Goal: Transaction & Acquisition: Purchase product/service

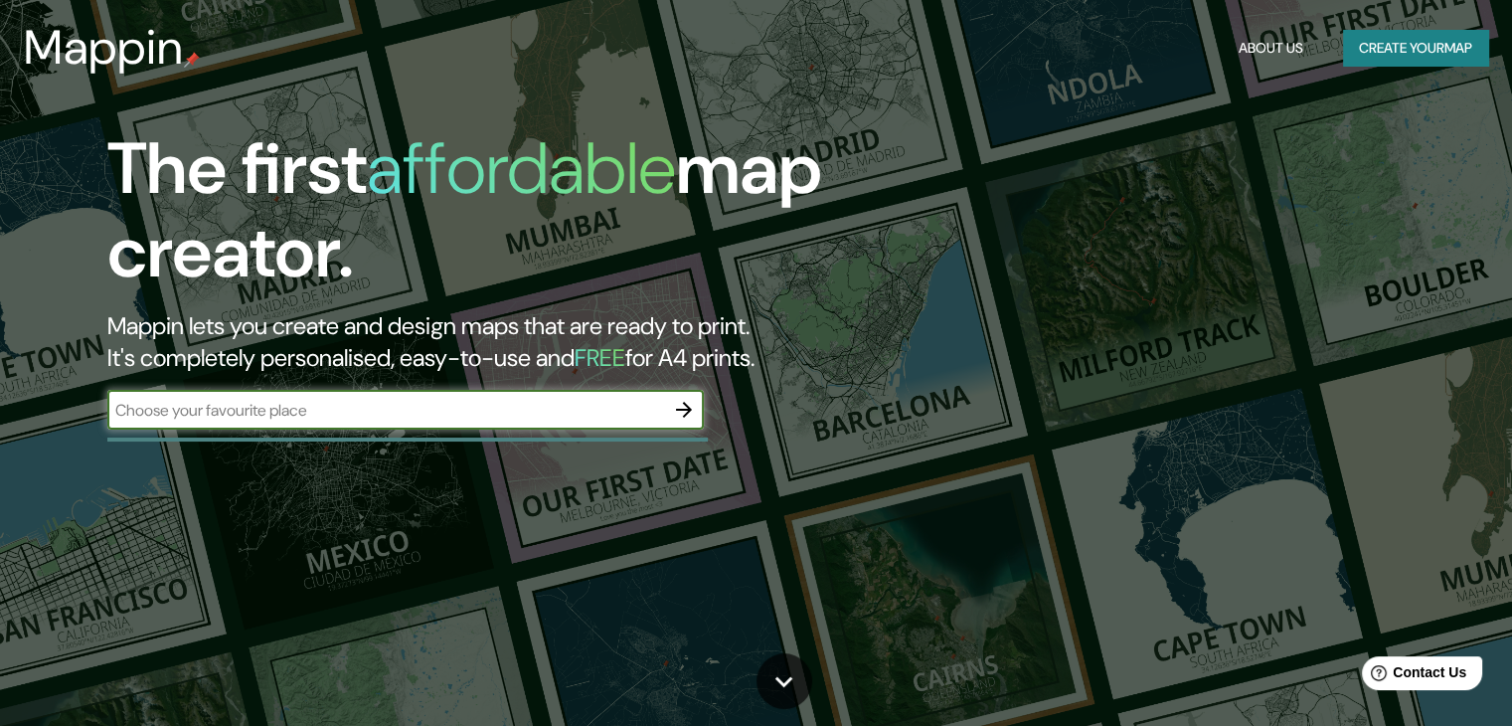
click at [1442, 60] on button "Create your map" at bounding box center [1415, 48] width 145 height 37
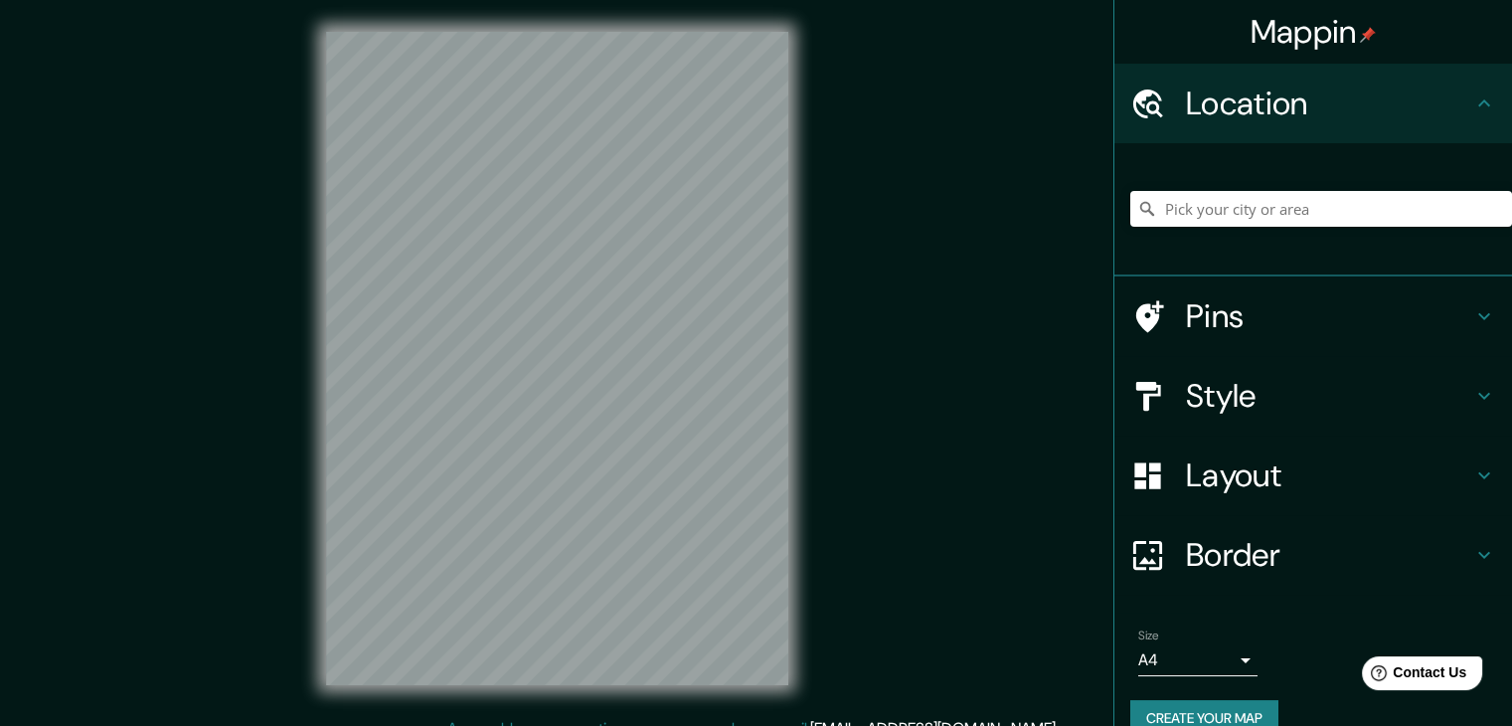
click at [1195, 316] on h4 "Pins" at bounding box center [1329, 316] width 286 height 40
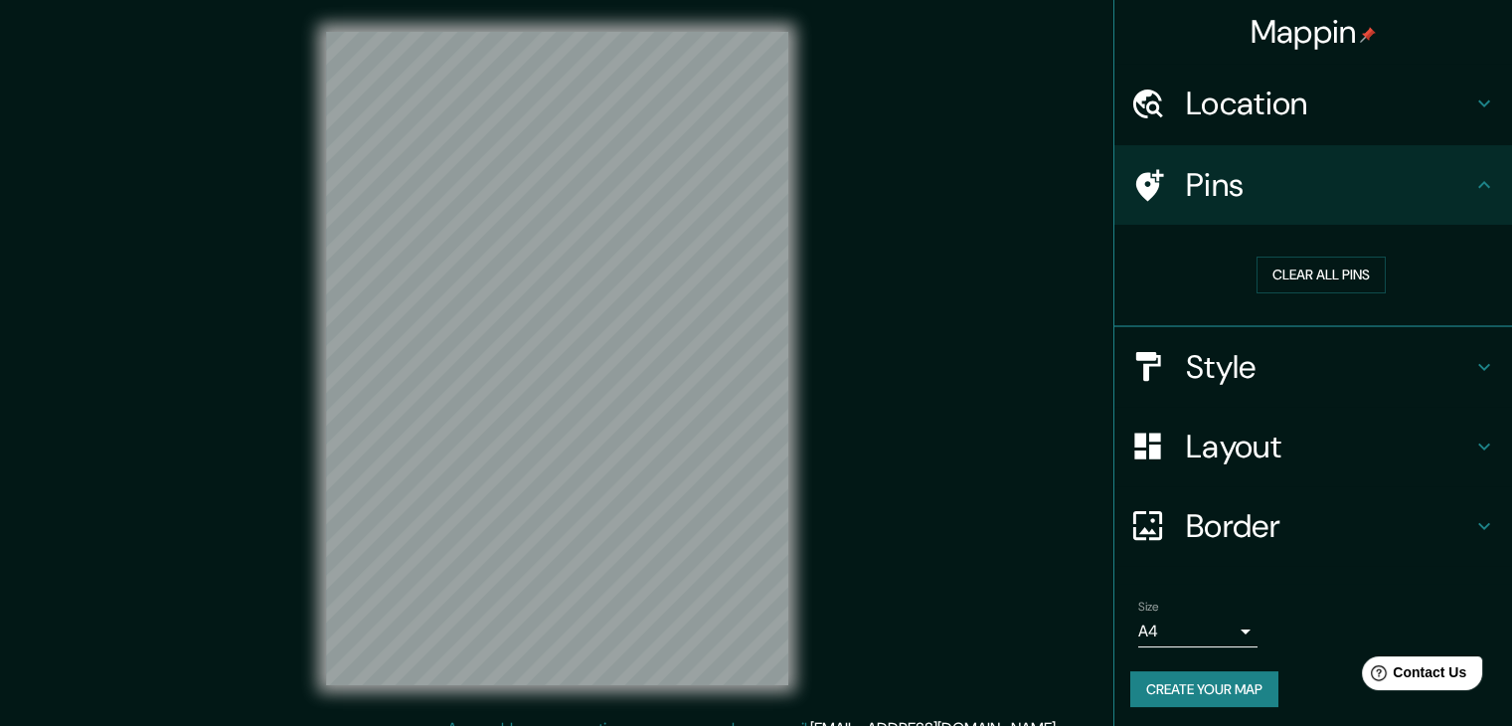
click at [1186, 185] on h4 "Pins" at bounding box center [1329, 185] width 286 height 40
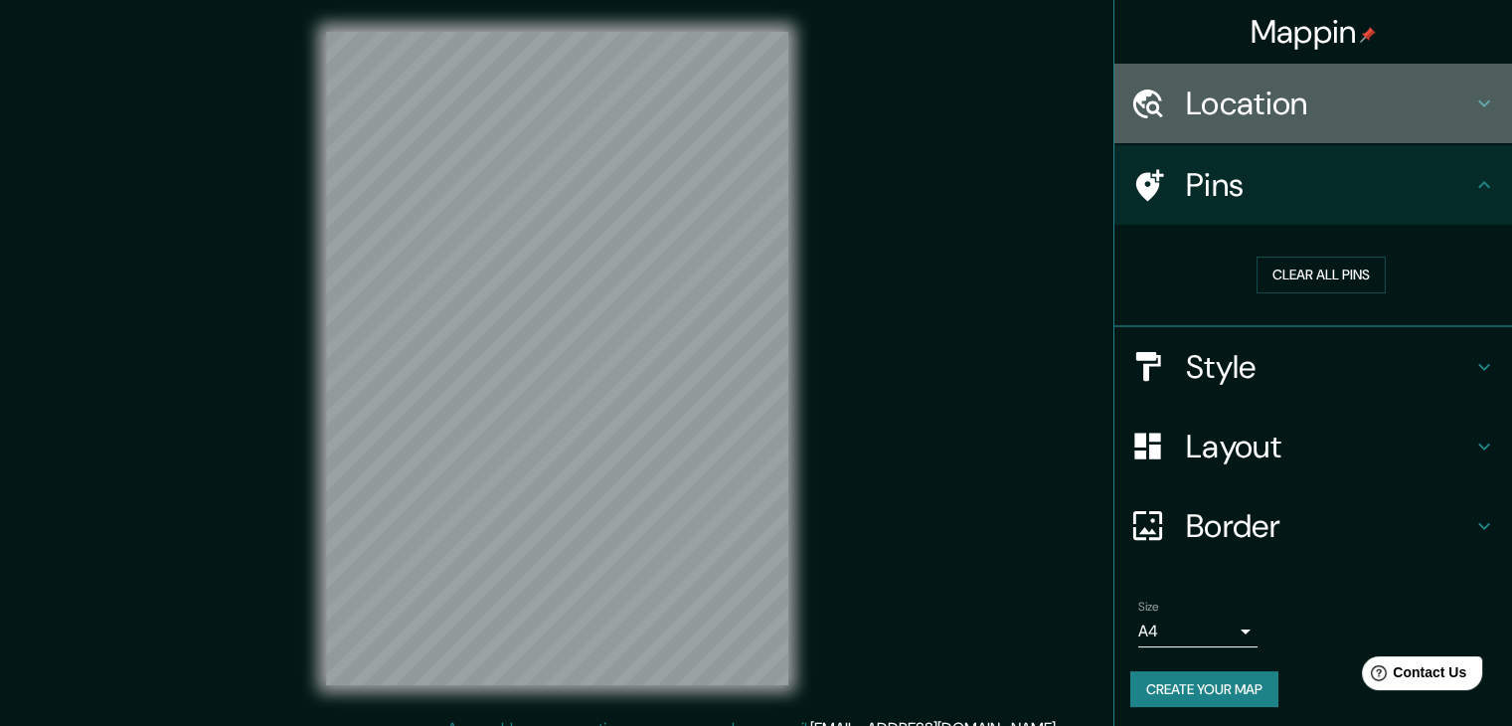
click at [1212, 122] on h4 "Location" at bounding box center [1329, 103] width 286 height 40
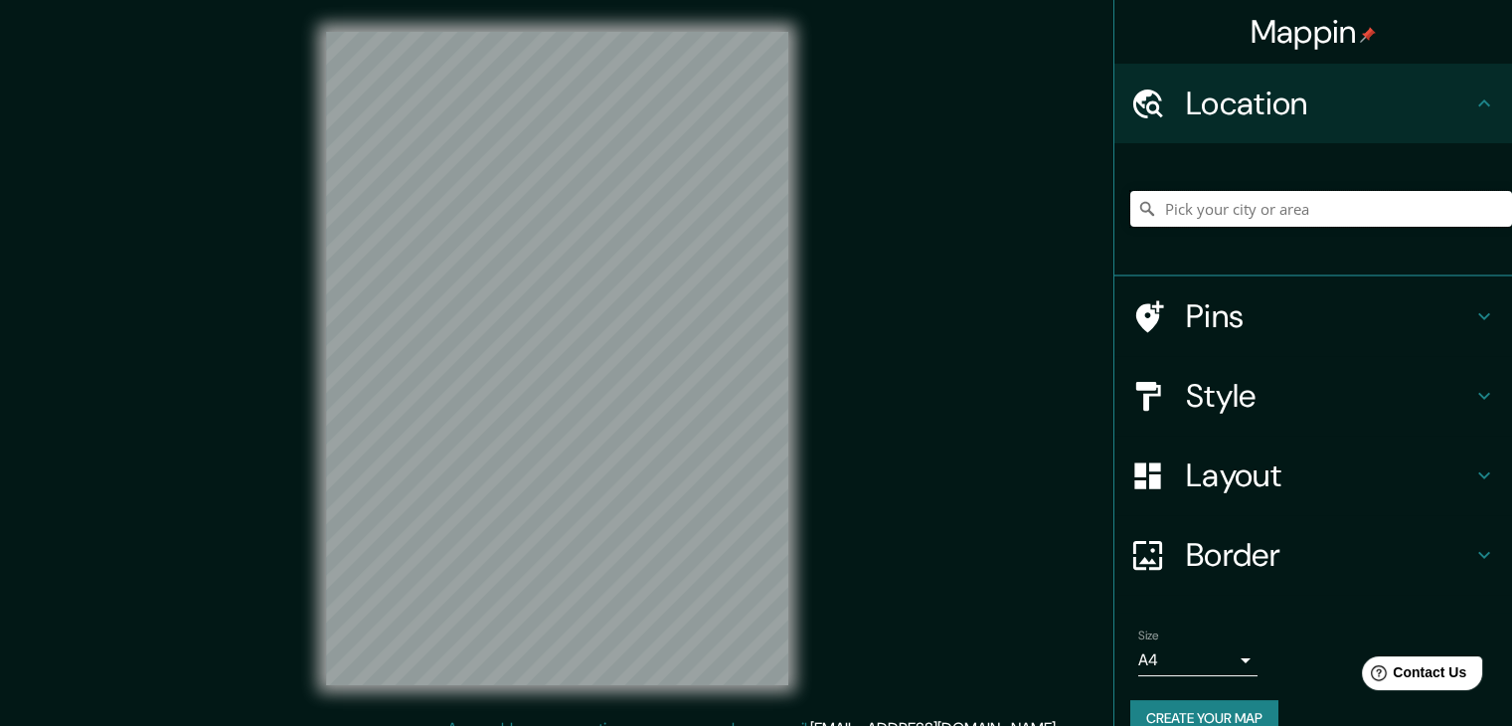
click at [1220, 216] on input "Pick your city or area" at bounding box center [1321, 209] width 382 height 36
click at [1284, 202] on input "[US_STATE], [GEOGRAPHIC_DATA]" at bounding box center [1321, 209] width 382 height 36
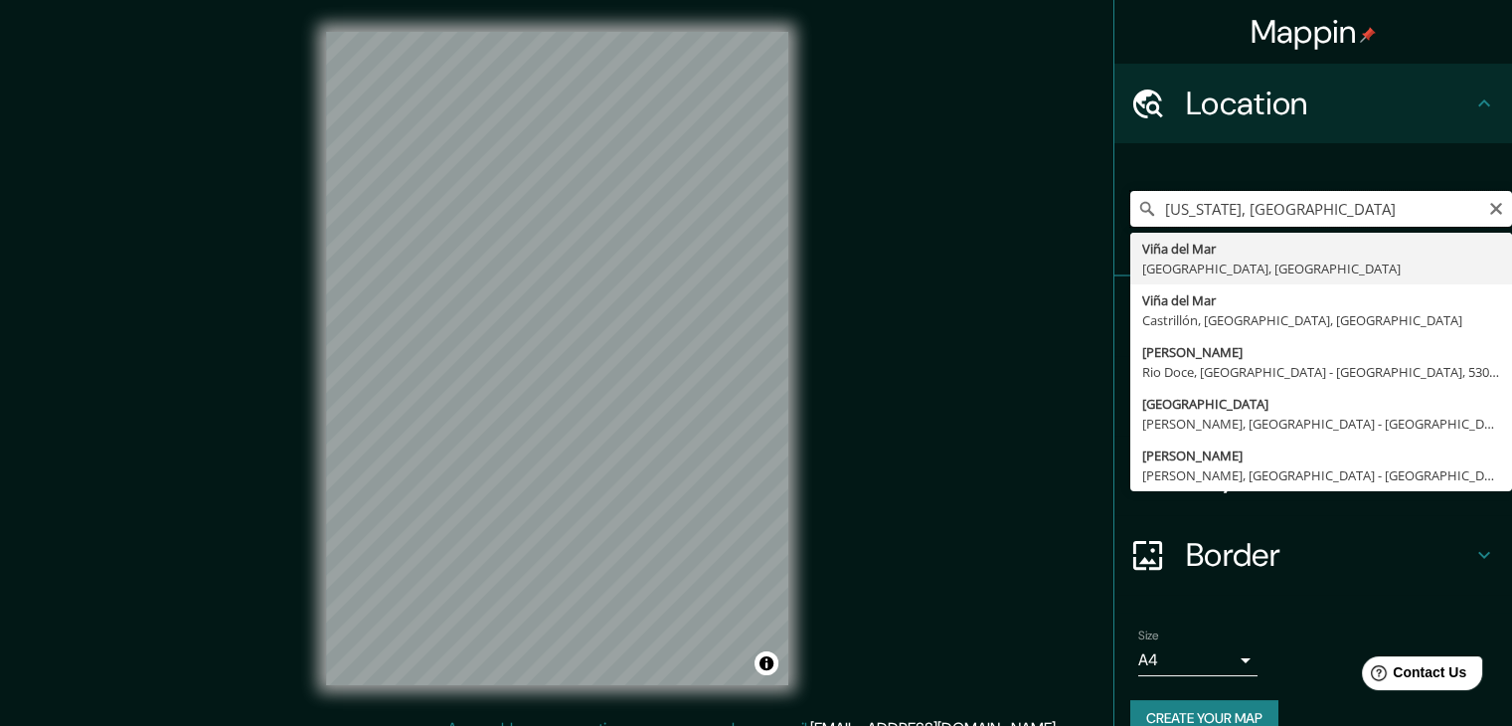
click at [1321, 206] on input "[US_STATE], [GEOGRAPHIC_DATA]" at bounding box center [1321, 209] width 382 height 36
type input "[GEOGRAPHIC_DATA], [GEOGRAPHIC_DATA], [GEOGRAPHIC_DATA]"
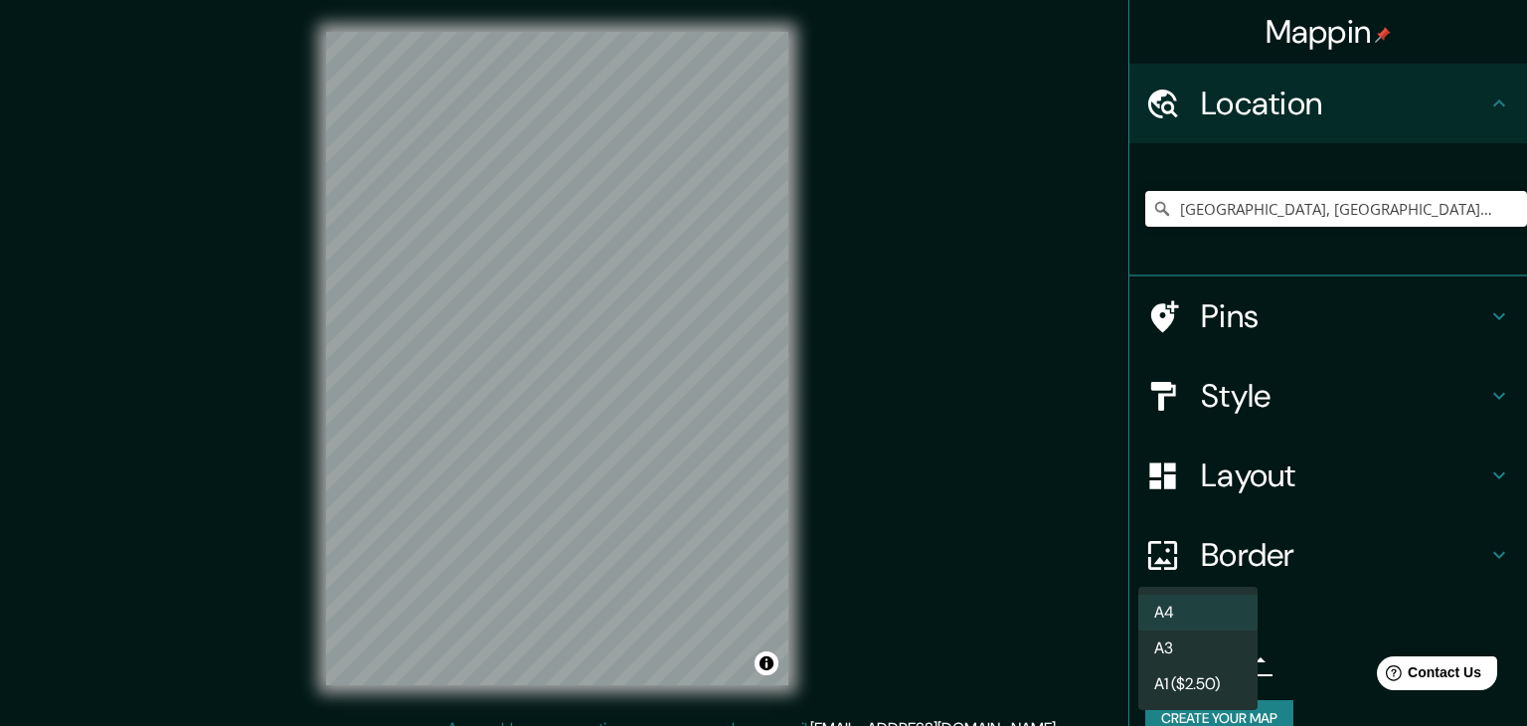
click at [1216, 662] on body "Mappin Location [GEOGRAPHIC_DATA], [GEOGRAPHIC_DATA], [GEOGRAPHIC_DATA] Pins St…" at bounding box center [763, 363] width 1527 height 726
click at [1216, 662] on li "A3" at bounding box center [1197, 648] width 119 height 36
type input "a4"
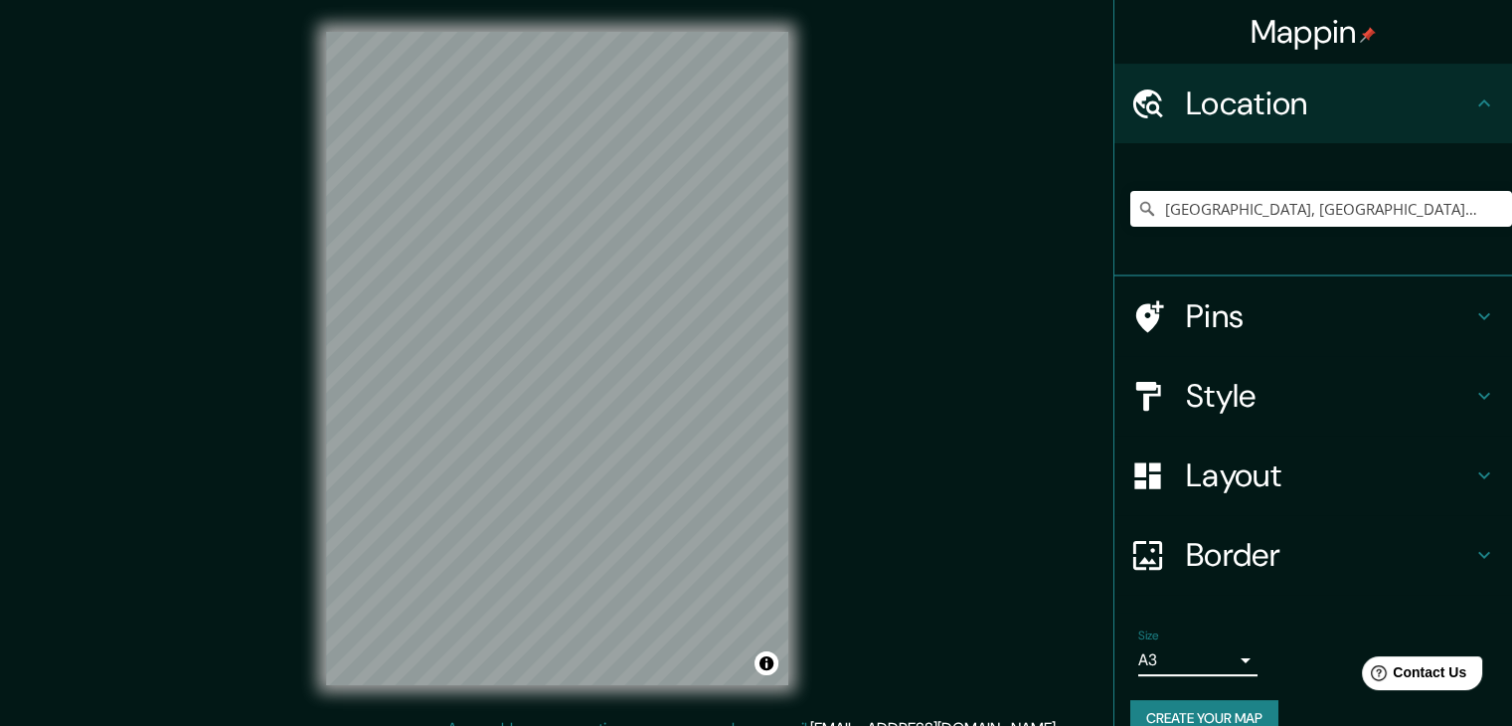
click at [1299, 460] on h4 "Layout" at bounding box center [1329, 475] width 286 height 40
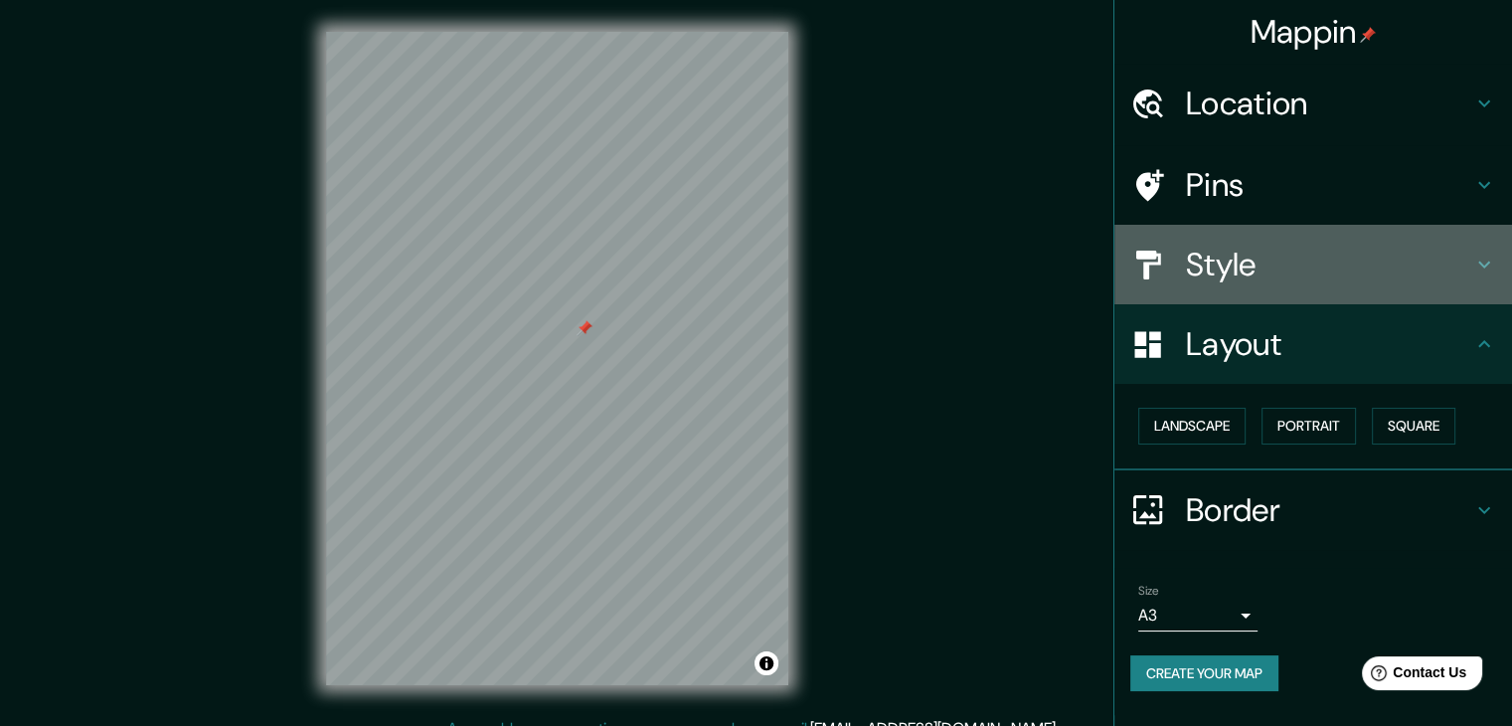
click at [1218, 263] on h4 "Style" at bounding box center [1329, 264] width 286 height 40
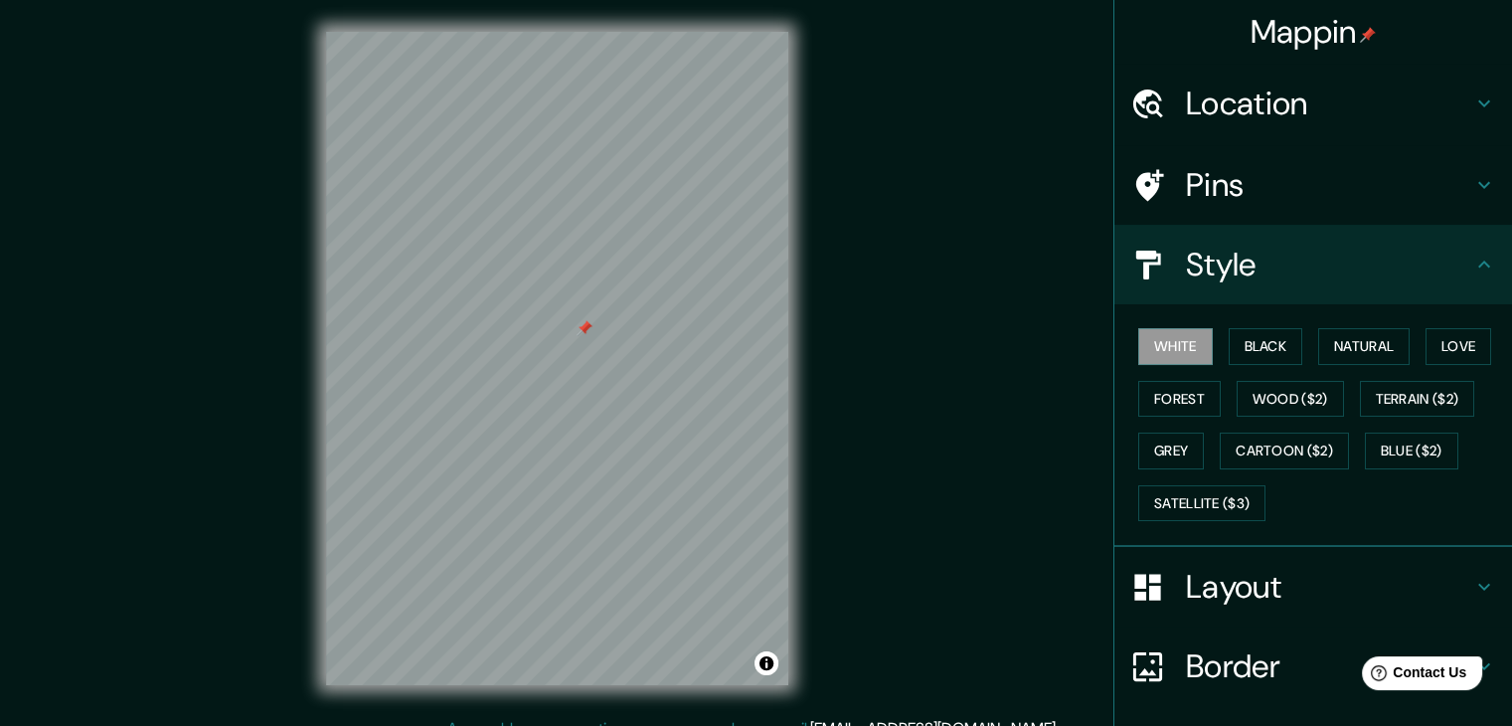
click at [1242, 120] on h4 "Location" at bounding box center [1329, 103] width 286 height 40
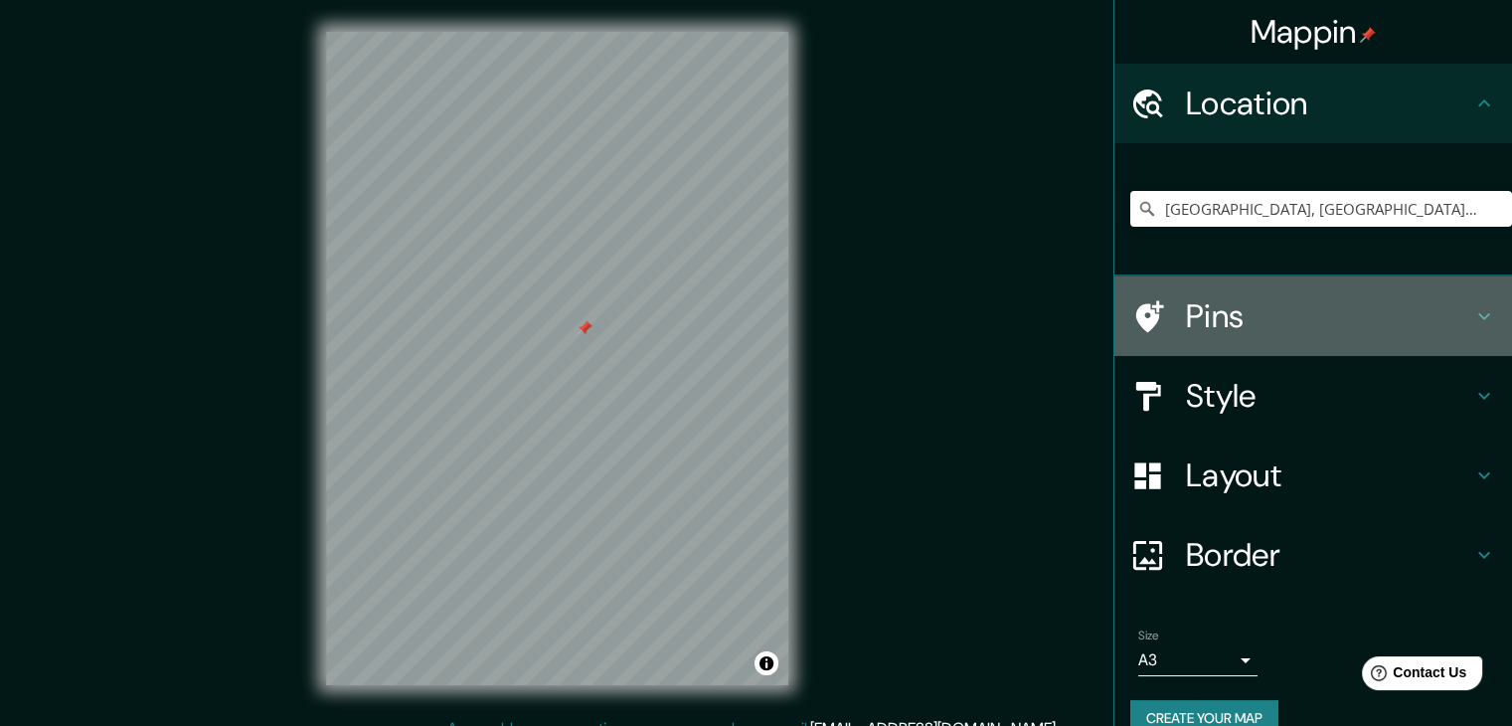
click at [1242, 306] on h4 "Pins" at bounding box center [1329, 316] width 286 height 40
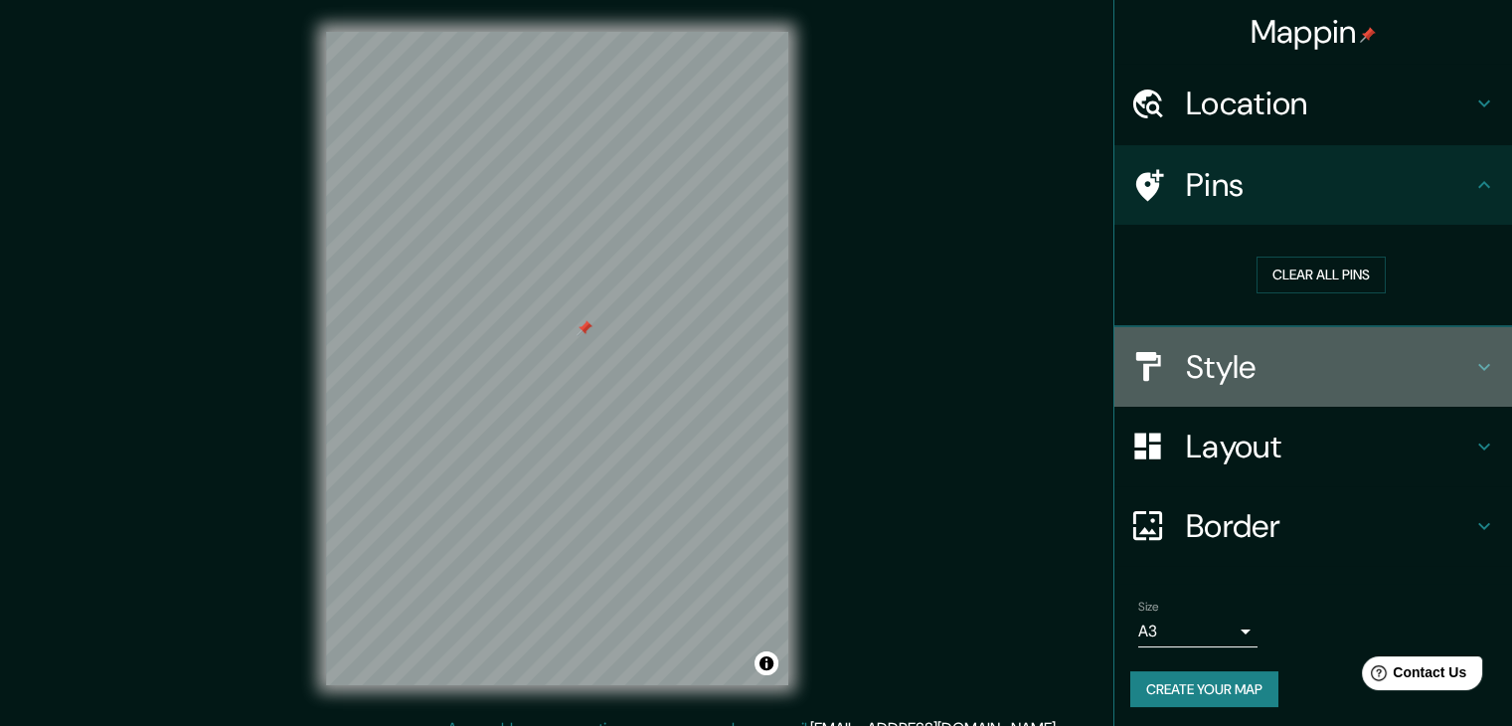
click at [1247, 363] on h4 "Style" at bounding box center [1329, 367] width 286 height 40
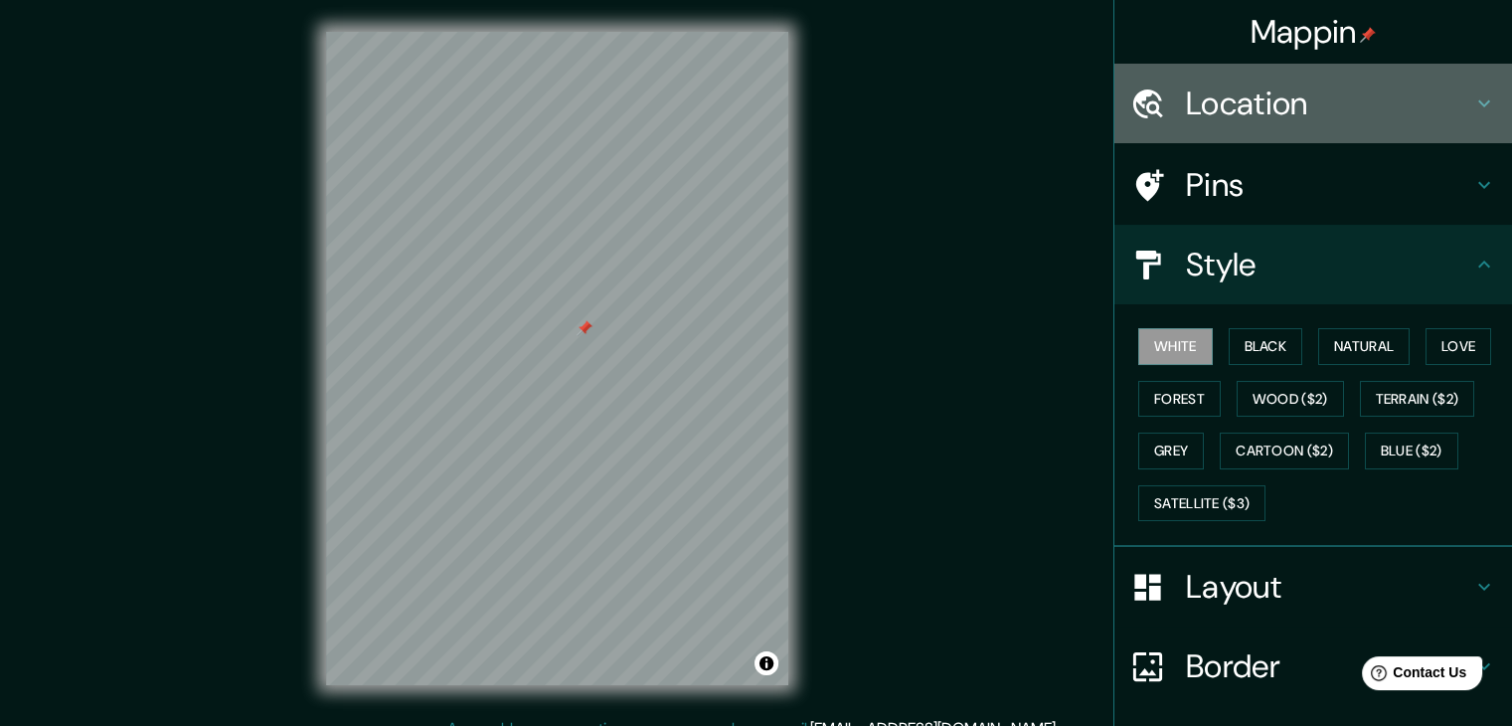
click at [1246, 87] on h4 "Location" at bounding box center [1329, 103] width 286 height 40
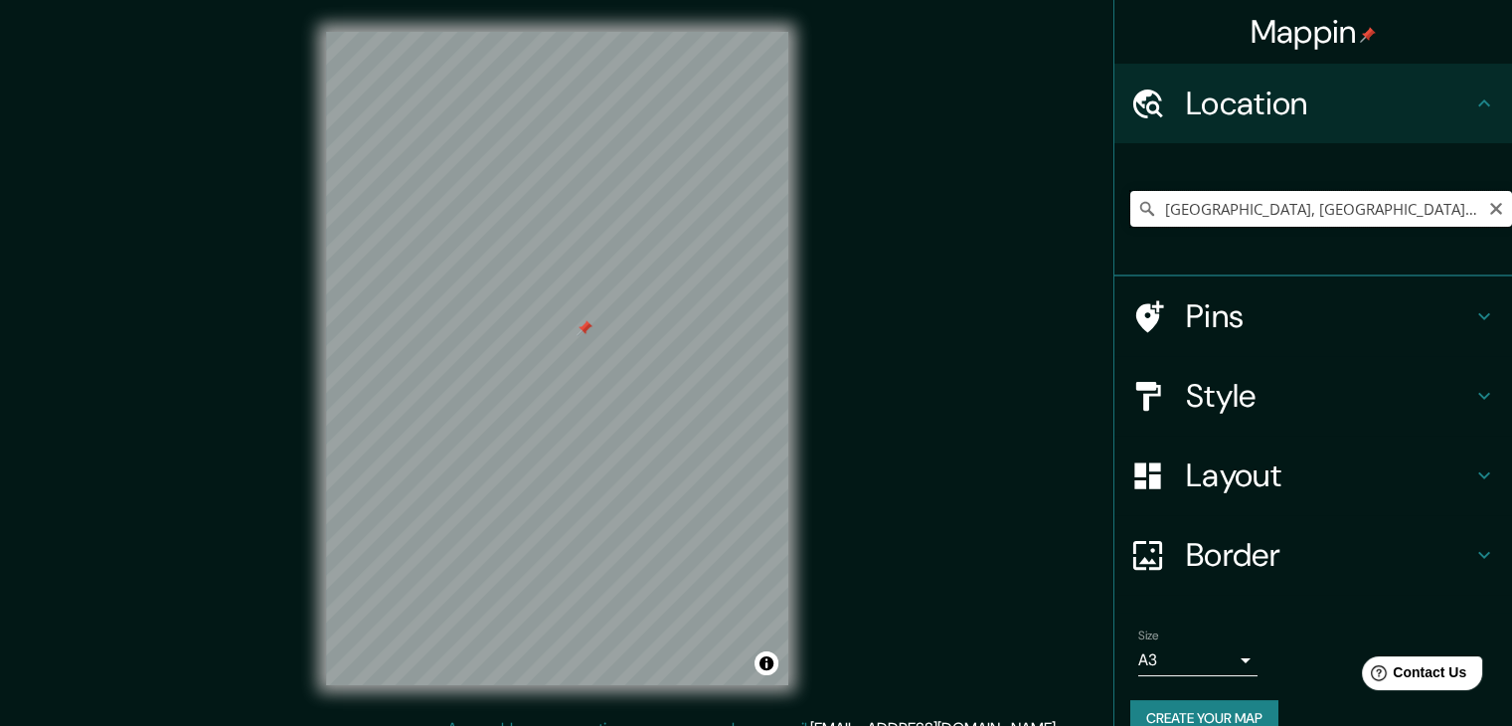
click at [1308, 219] on input "[GEOGRAPHIC_DATA], [GEOGRAPHIC_DATA], [GEOGRAPHIC_DATA]" at bounding box center [1321, 209] width 382 height 36
click at [1191, 302] on h4 "Pins" at bounding box center [1329, 316] width 286 height 40
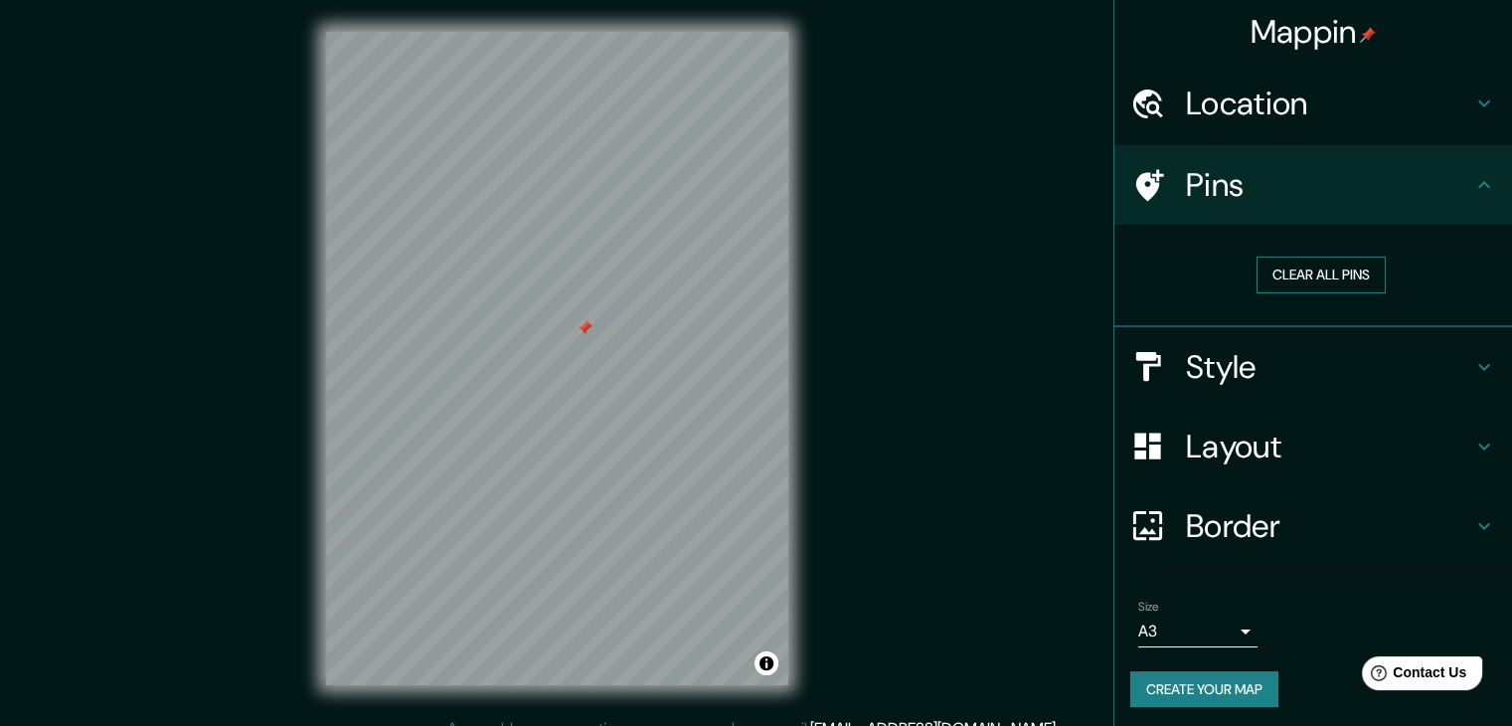
click at [1270, 269] on button "Clear all pins" at bounding box center [1320, 274] width 129 height 37
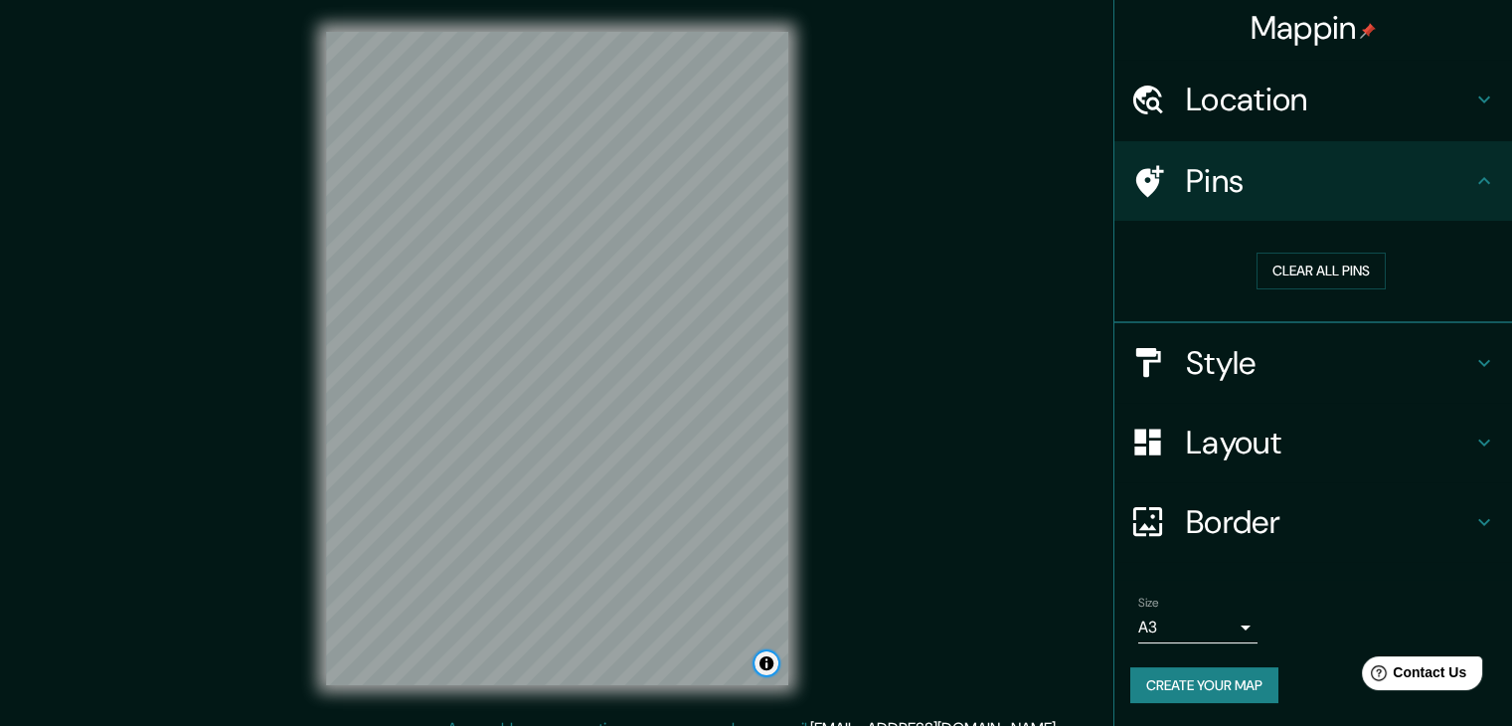
click at [768, 662] on button "Toggle attribution" at bounding box center [766, 663] width 24 height 24
click at [1033, 474] on div "Mappin Location [GEOGRAPHIC_DATA], [GEOGRAPHIC_DATA], [GEOGRAPHIC_DATA] Pins Cl…" at bounding box center [756, 374] width 1512 height 748
click at [994, 265] on div "Mappin Location [GEOGRAPHIC_DATA], [GEOGRAPHIC_DATA], [GEOGRAPHIC_DATA] Pins Cl…" at bounding box center [756, 374] width 1512 height 748
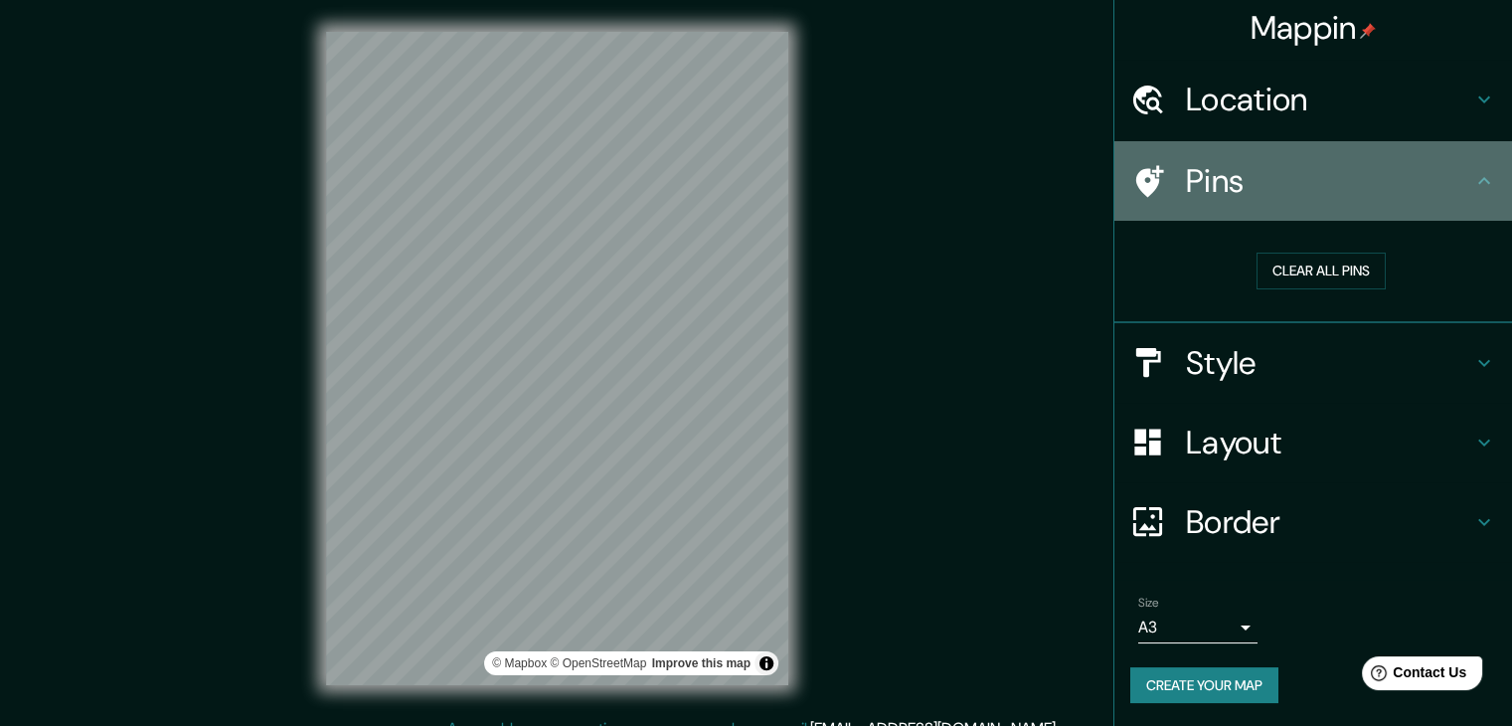
click at [1434, 172] on h4 "Pins" at bounding box center [1329, 181] width 286 height 40
click at [1472, 188] on icon at bounding box center [1484, 181] width 24 height 24
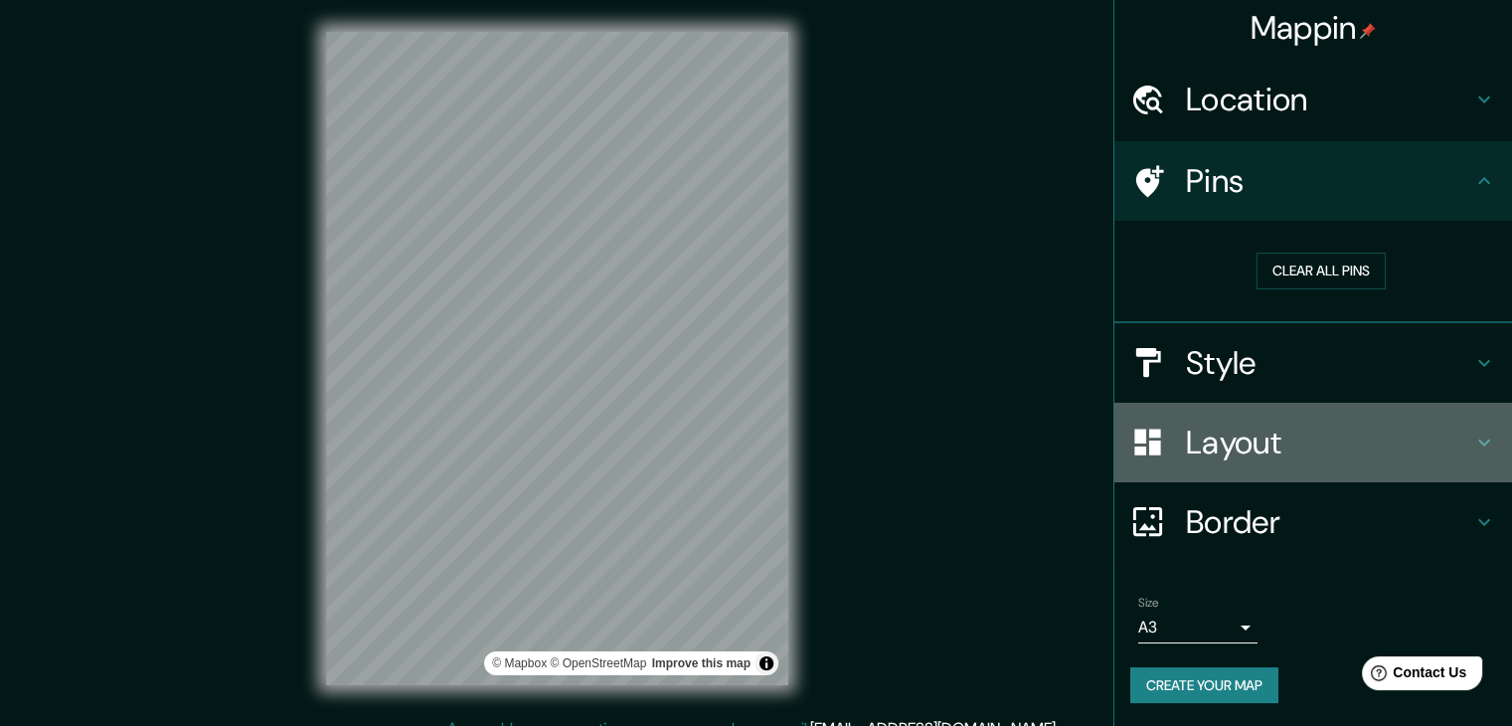
click at [1277, 454] on h4 "Layout" at bounding box center [1329, 442] width 286 height 40
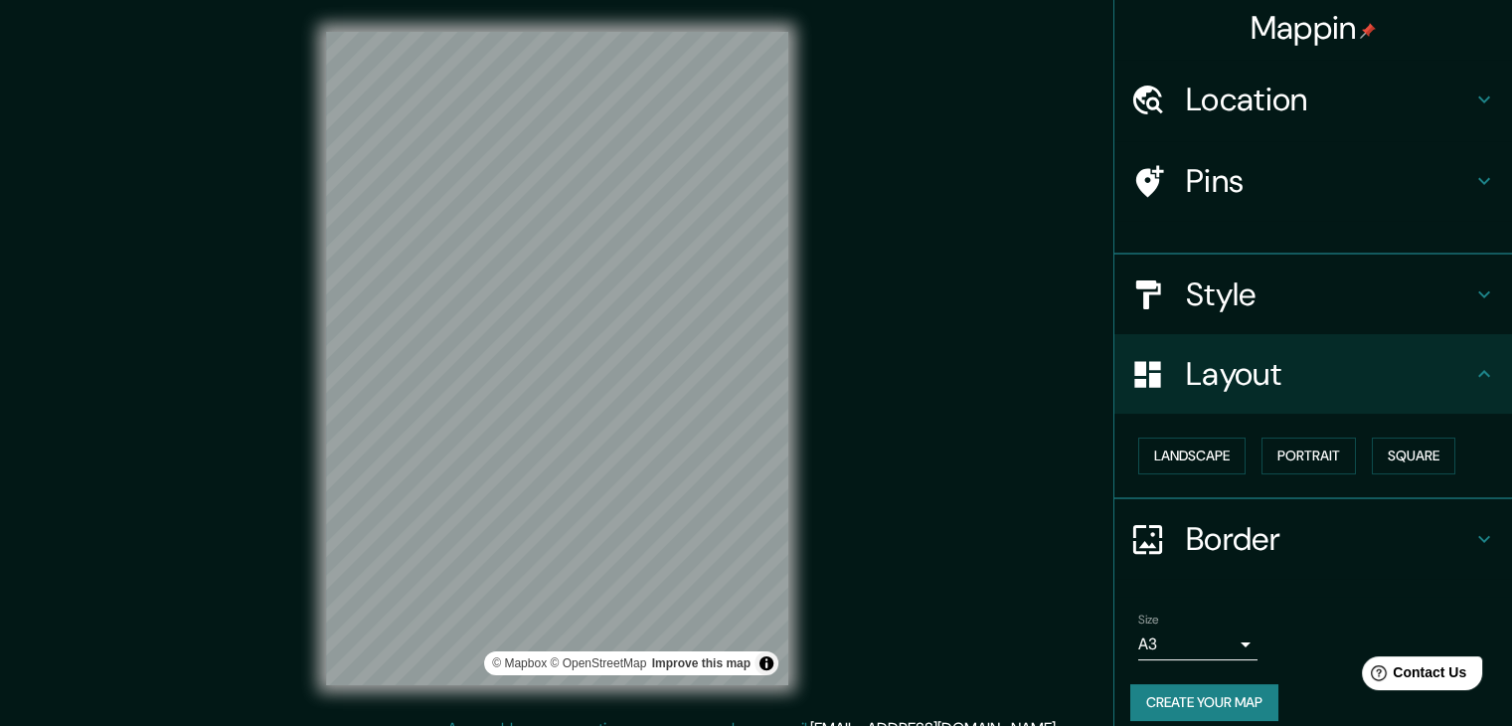
scroll to position [0, 0]
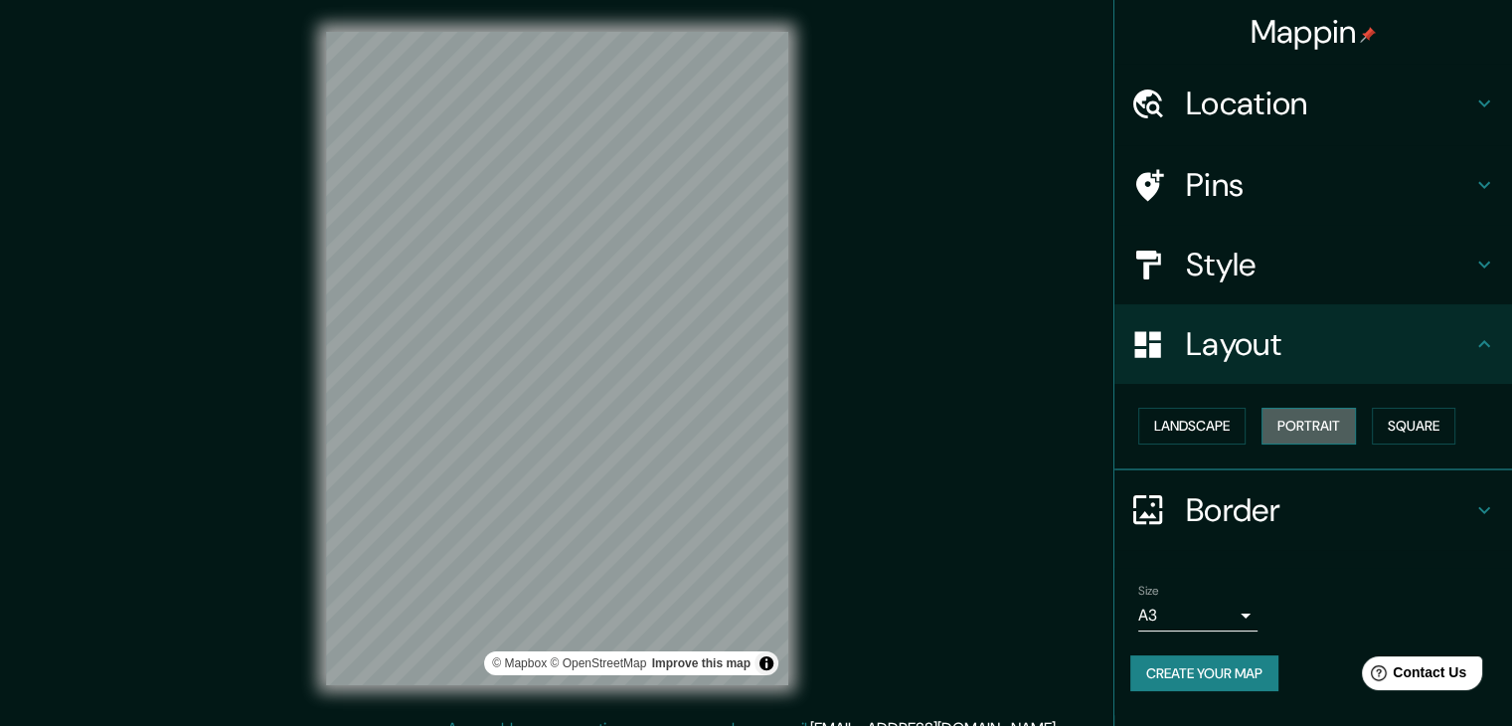
click at [1315, 424] on button "Portrait" at bounding box center [1308, 425] width 94 height 37
click at [1213, 422] on button "Landscape" at bounding box center [1191, 425] width 107 height 37
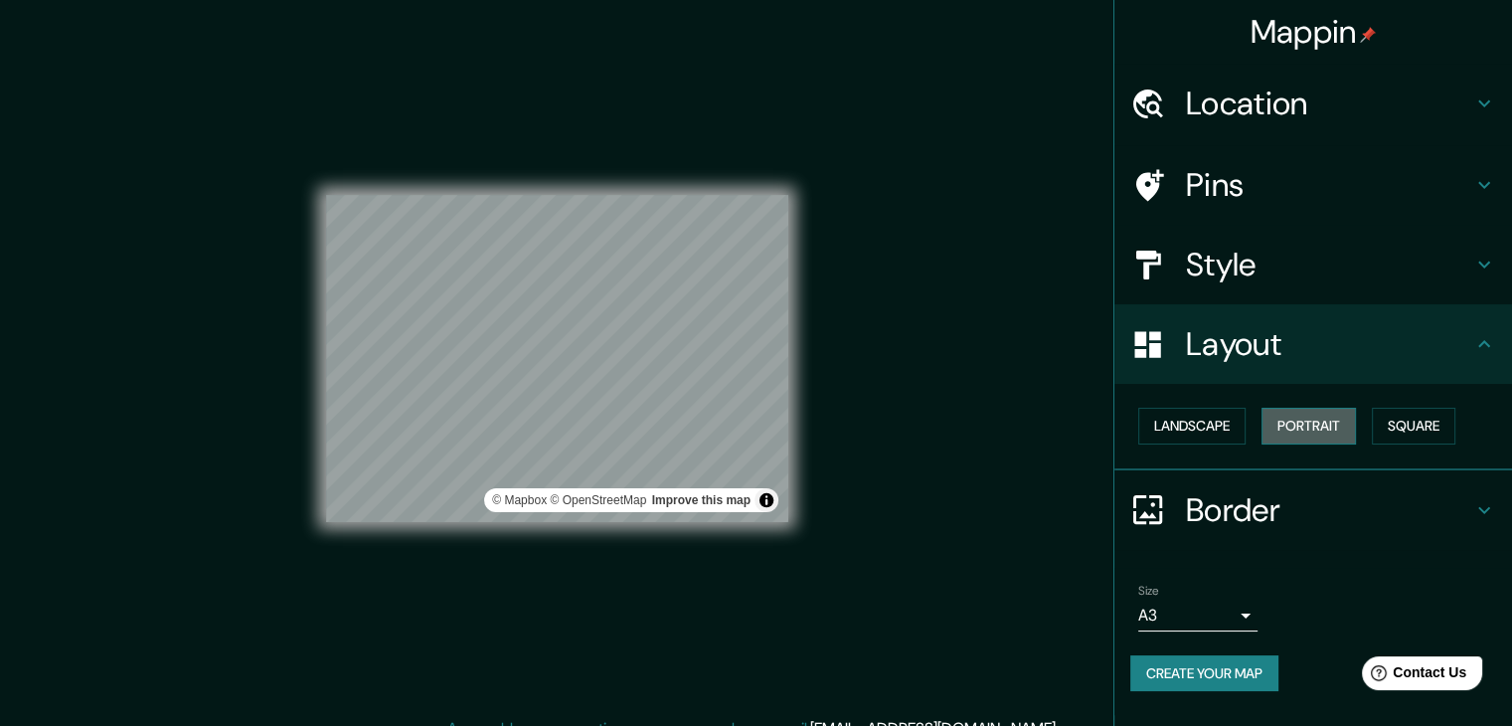
click at [1331, 425] on button "Portrait" at bounding box center [1308, 425] width 94 height 37
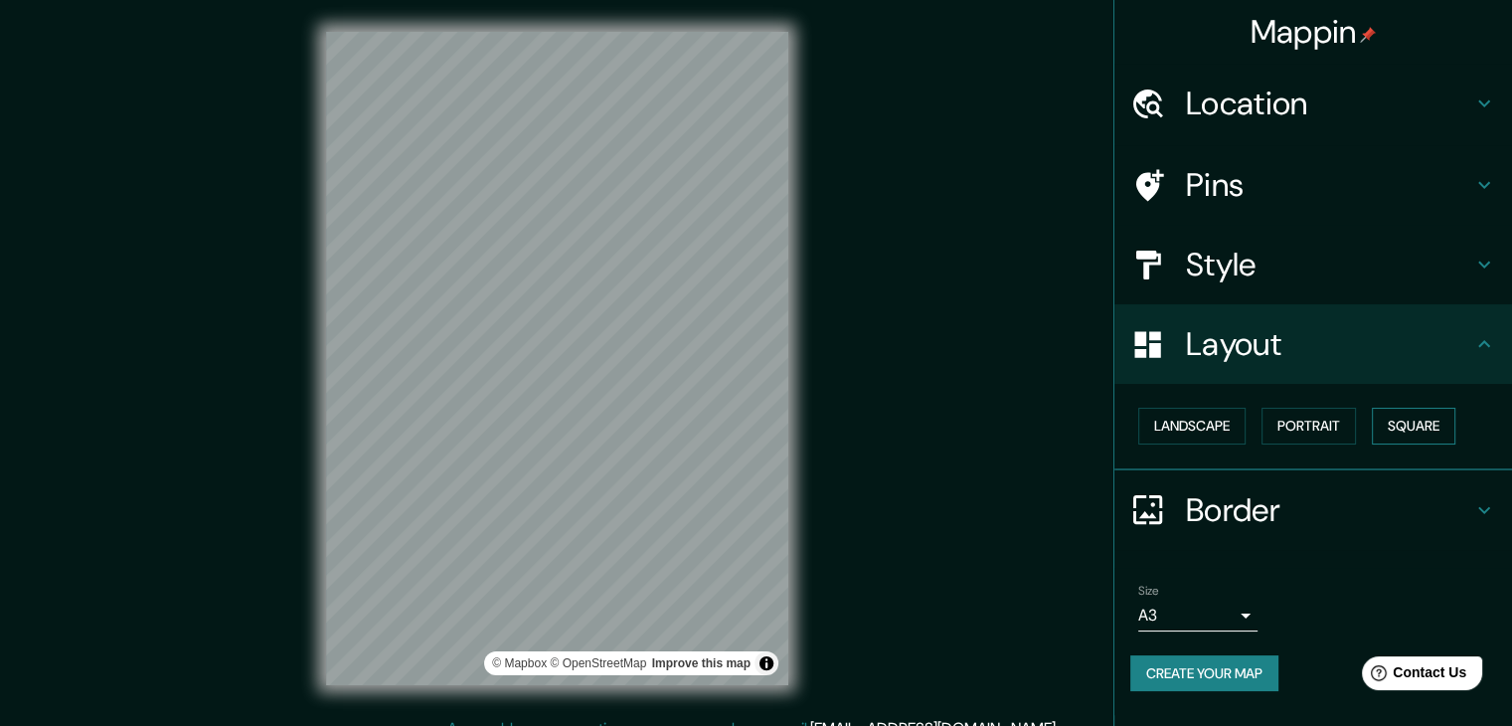
click at [1419, 423] on button "Square" at bounding box center [1413, 425] width 83 height 37
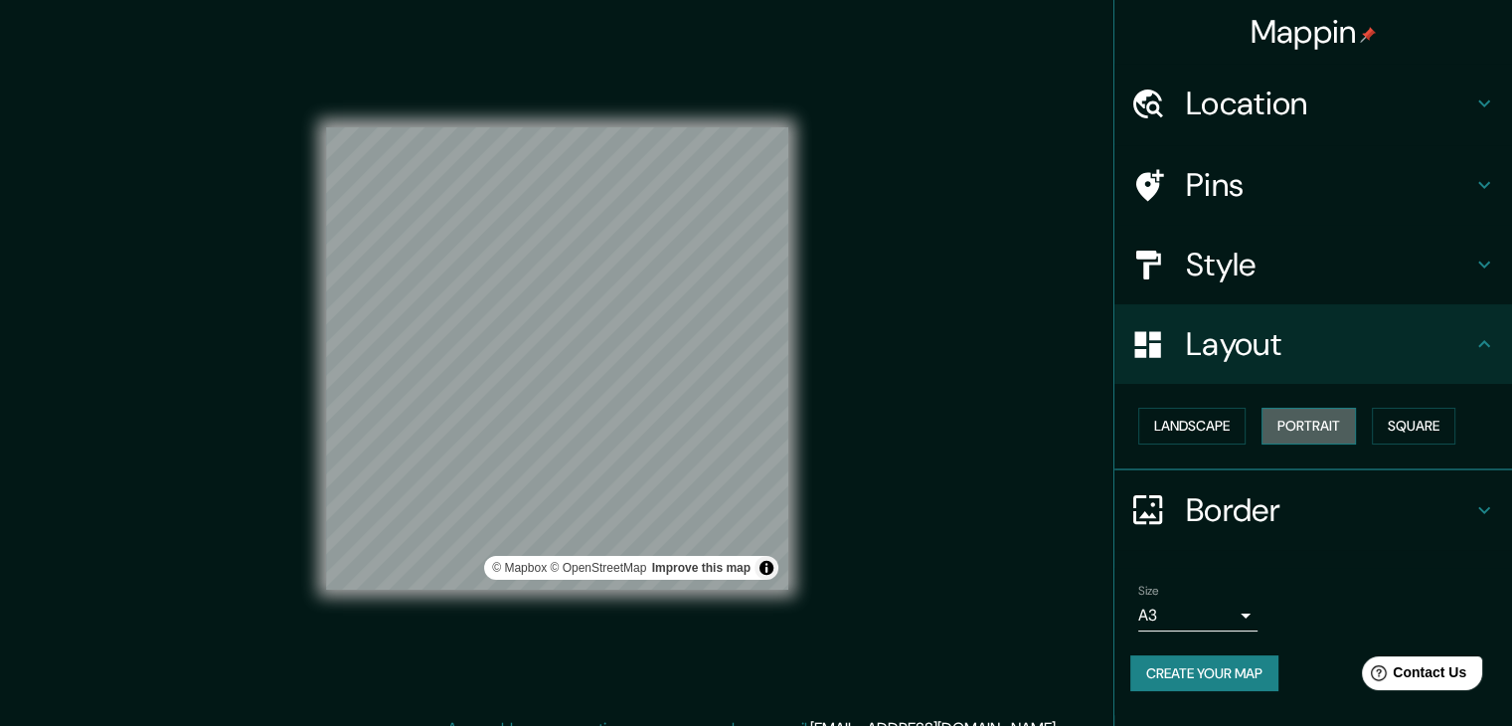
click at [1322, 427] on button "Portrait" at bounding box center [1308, 425] width 94 height 37
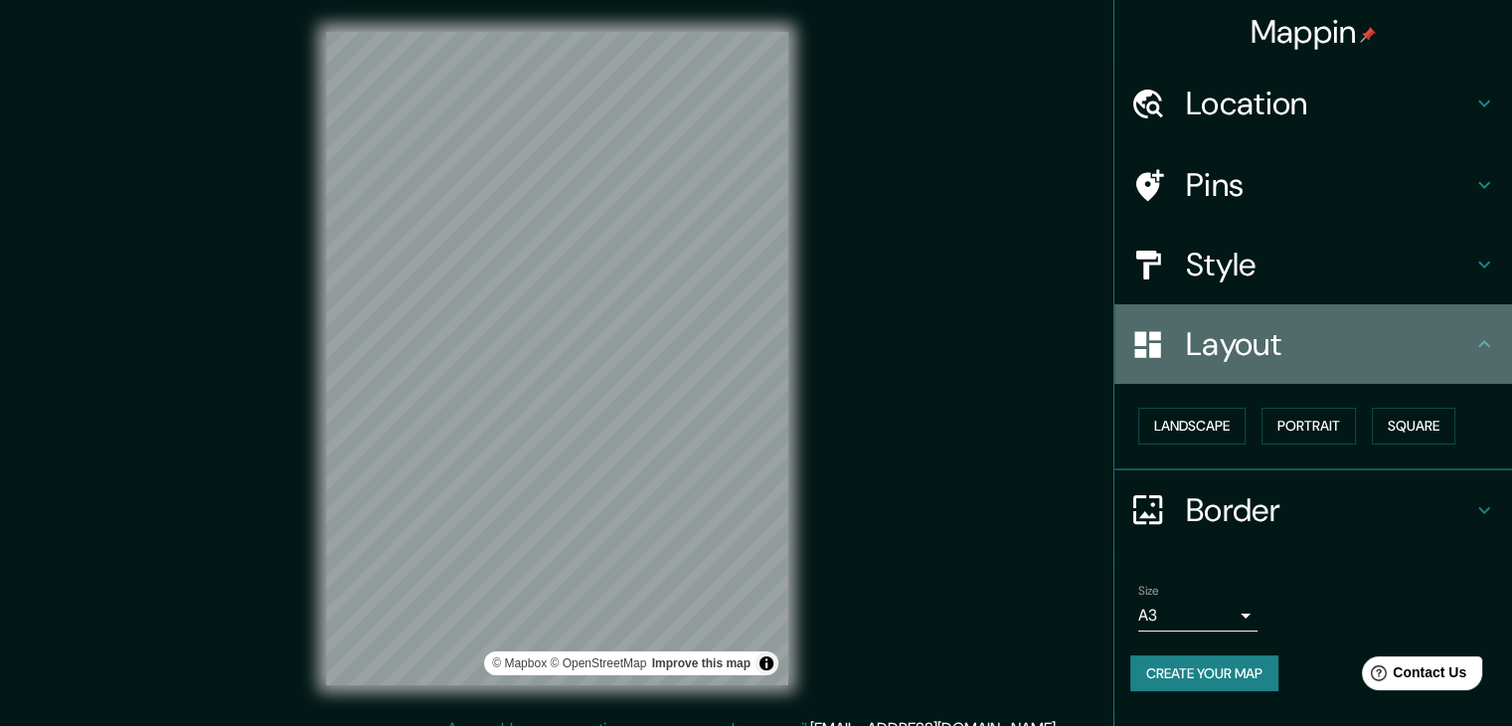
click at [1316, 355] on h4 "Layout" at bounding box center [1329, 344] width 286 height 40
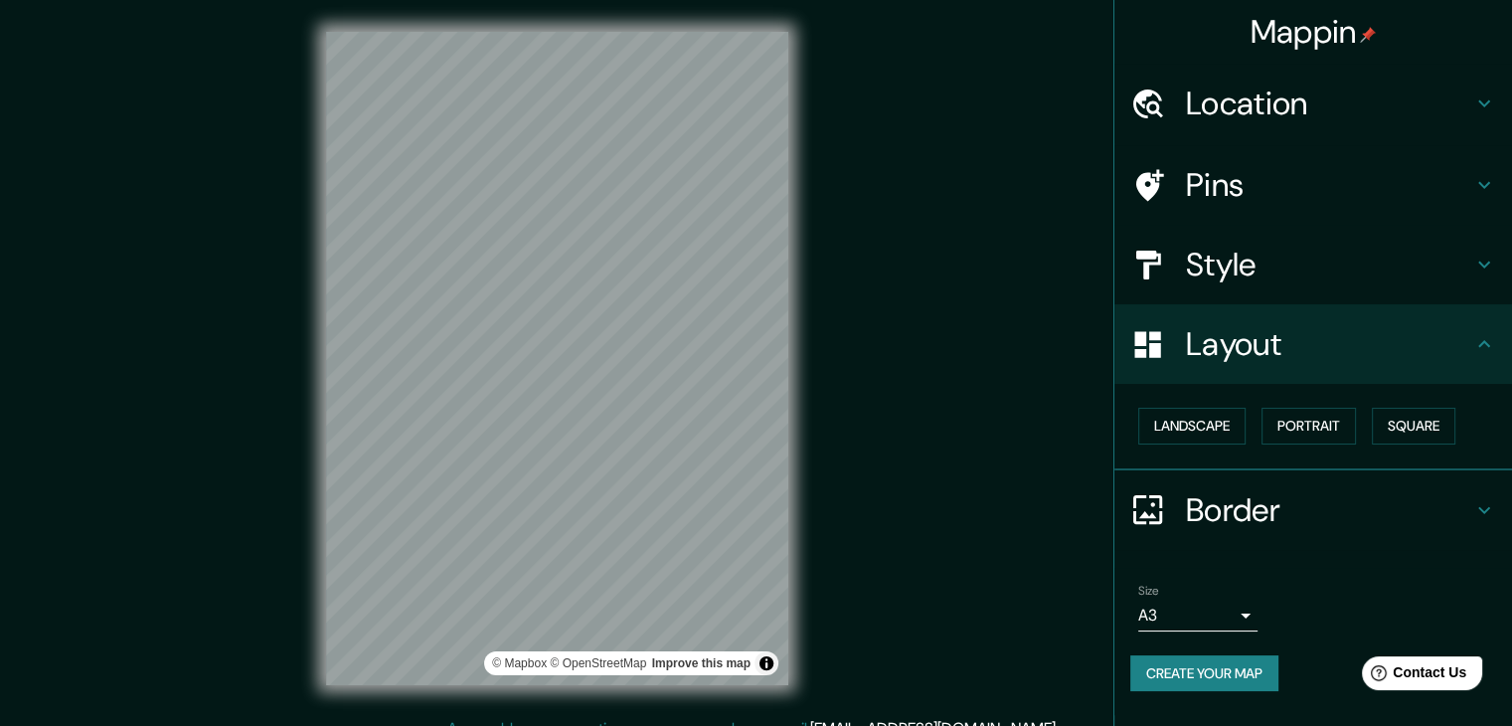
click at [1280, 267] on h4 "Style" at bounding box center [1329, 264] width 286 height 40
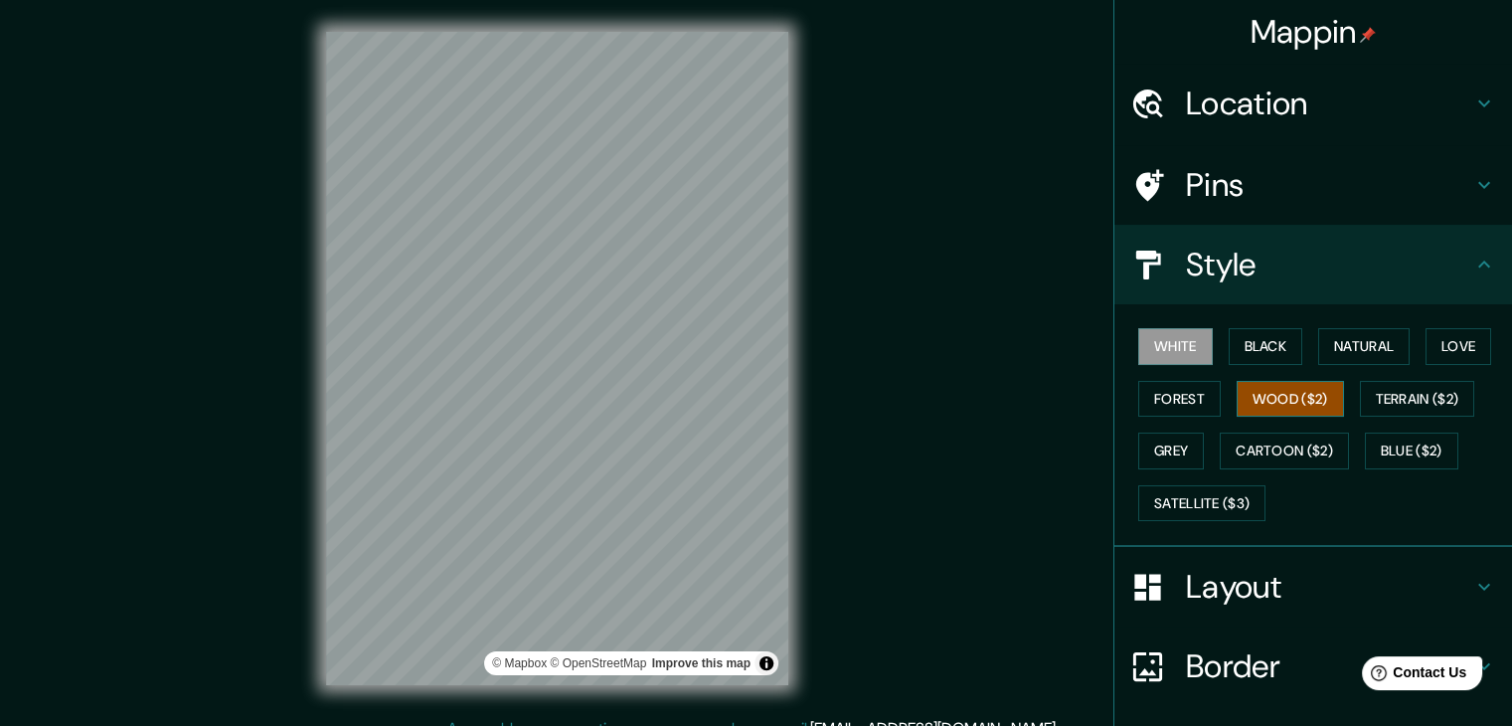
click at [1270, 400] on button "Wood ($2)" at bounding box center [1289, 399] width 107 height 37
click at [1190, 395] on button "Forest" at bounding box center [1179, 399] width 82 height 37
click at [1268, 402] on button "Wood ($2)" at bounding box center [1289, 399] width 107 height 37
click at [1417, 398] on button "Terrain ($2)" at bounding box center [1417, 399] width 115 height 37
click at [1296, 388] on button "Wood ($2)" at bounding box center [1289, 399] width 107 height 37
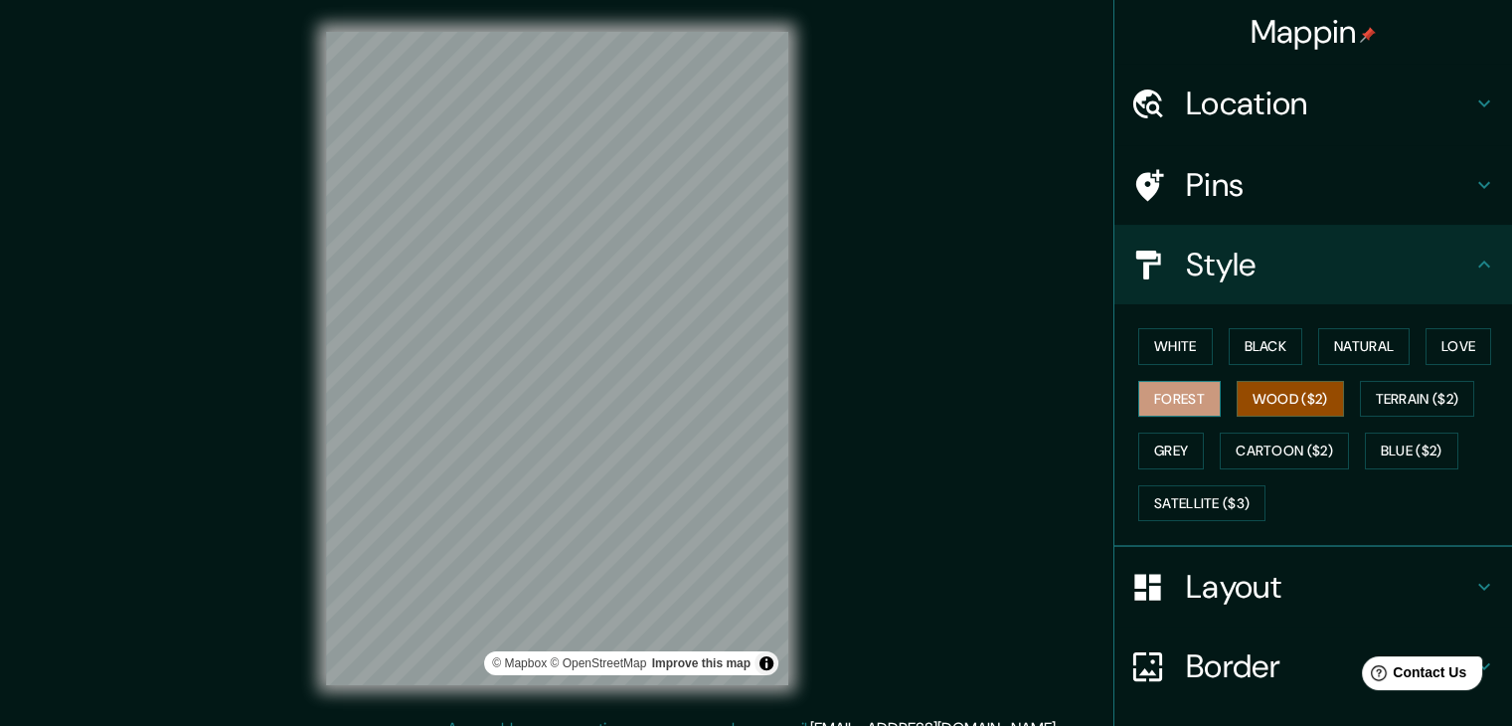
click at [1173, 393] on button "Forest" at bounding box center [1179, 399] width 82 height 37
click at [1167, 339] on button "White" at bounding box center [1175, 346] width 75 height 37
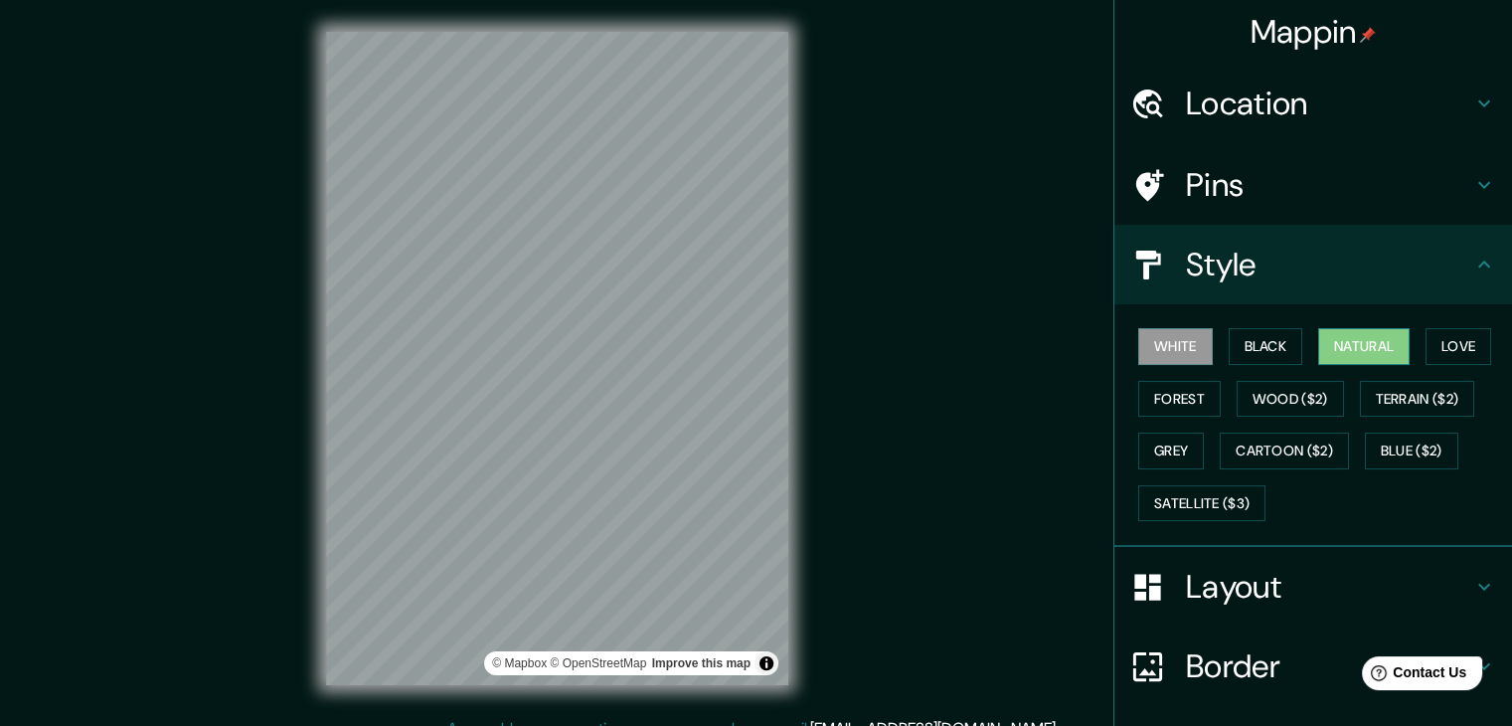
click at [1384, 337] on button "Natural" at bounding box center [1363, 346] width 91 height 37
click at [1447, 339] on button "Love" at bounding box center [1458, 346] width 66 height 37
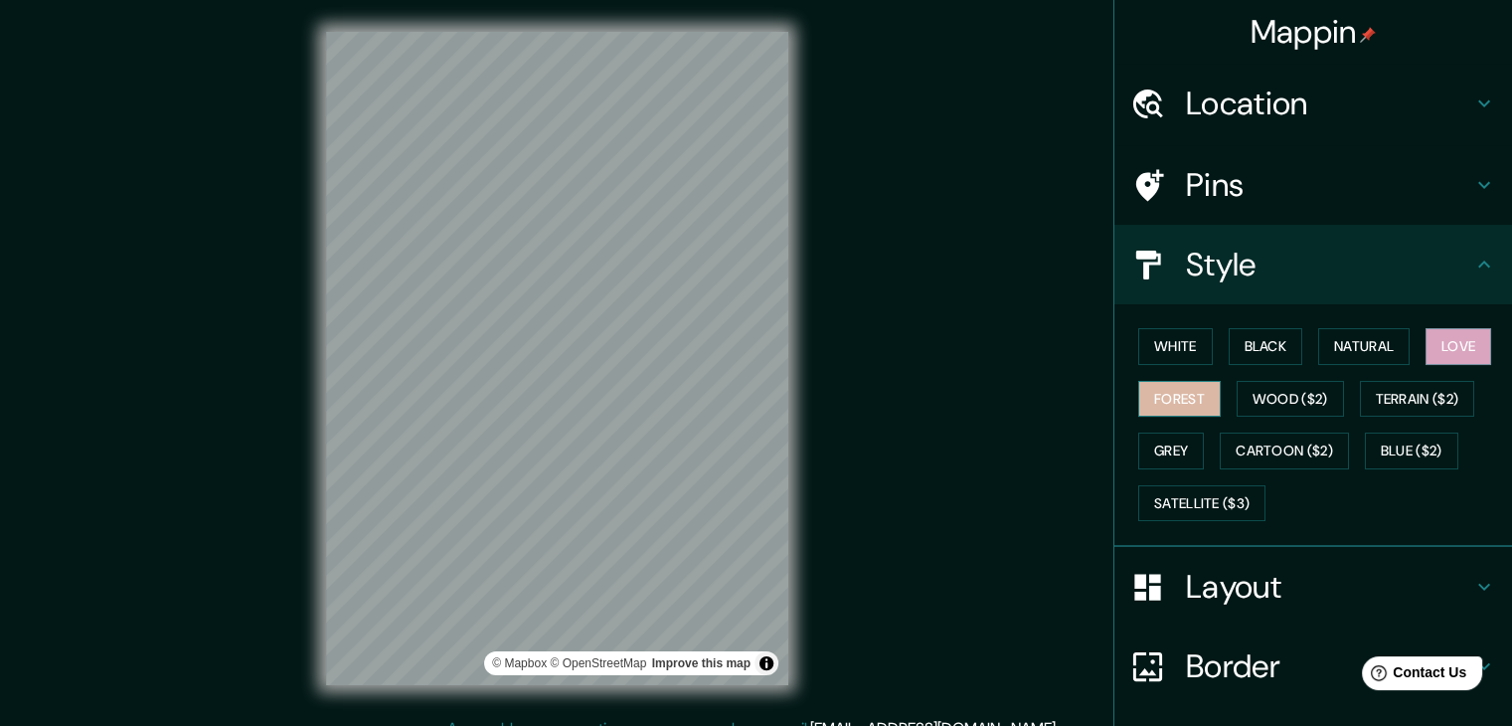
click at [1191, 391] on button "Forest" at bounding box center [1179, 399] width 82 height 37
click at [1352, 333] on button "Natural" at bounding box center [1363, 346] width 91 height 37
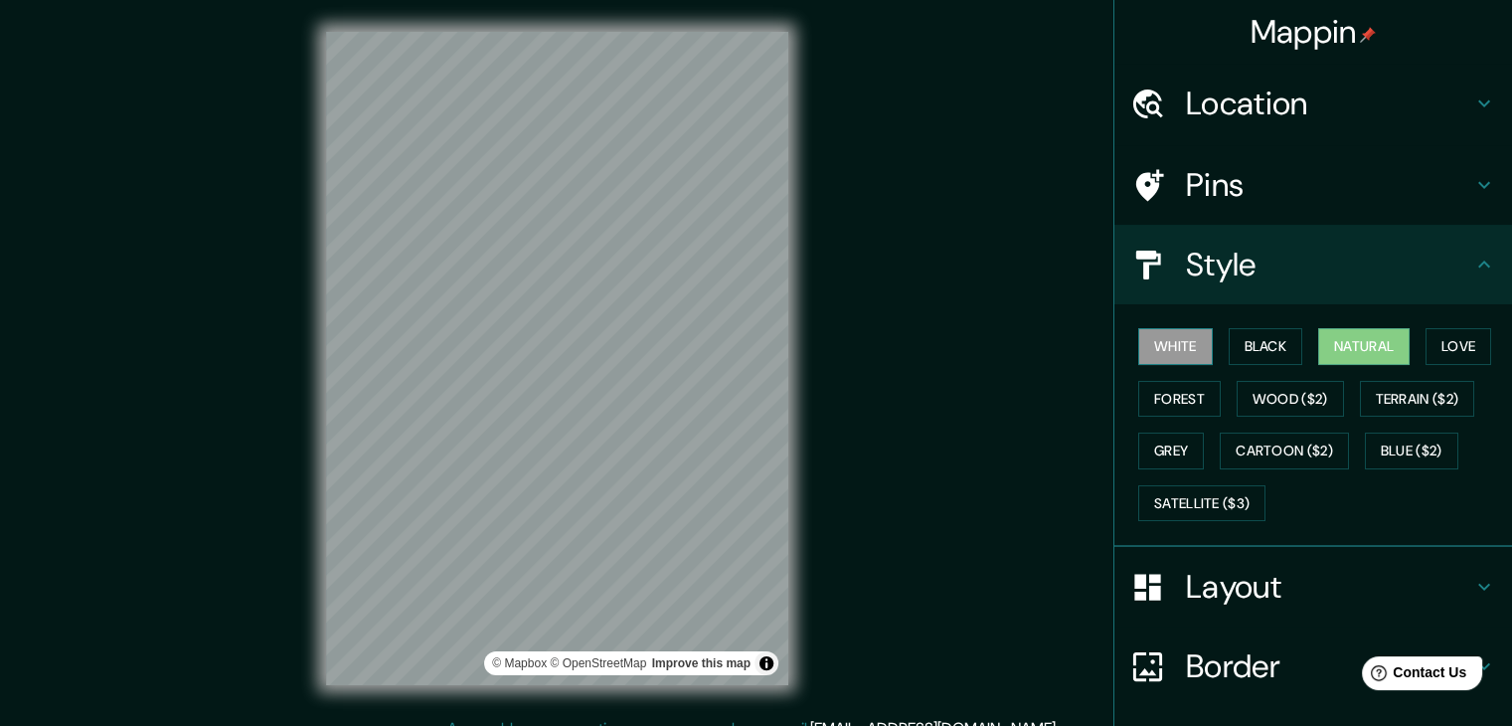
click at [1182, 339] on button "White" at bounding box center [1175, 346] width 75 height 37
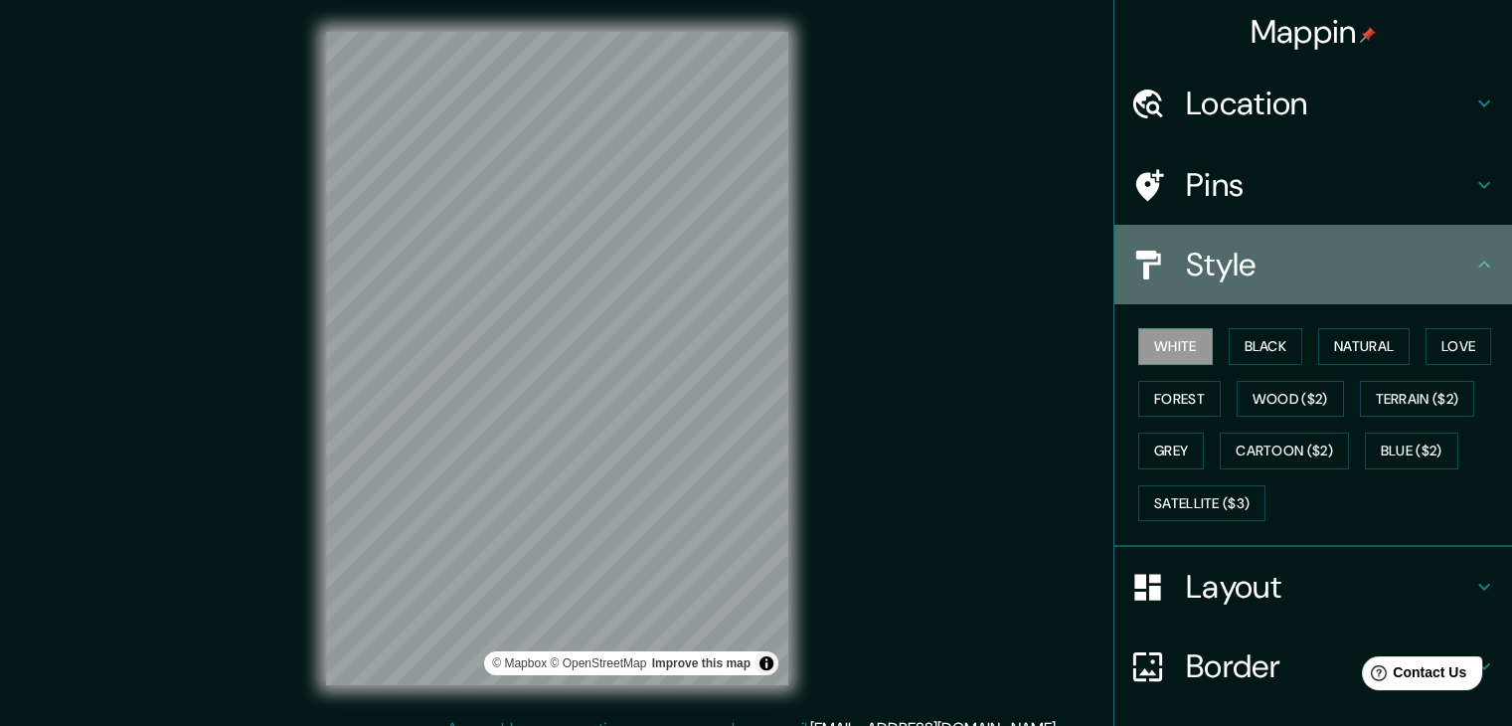
click at [1475, 248] on div "Style" at bounding box center [1313, 265] width 398 height 80
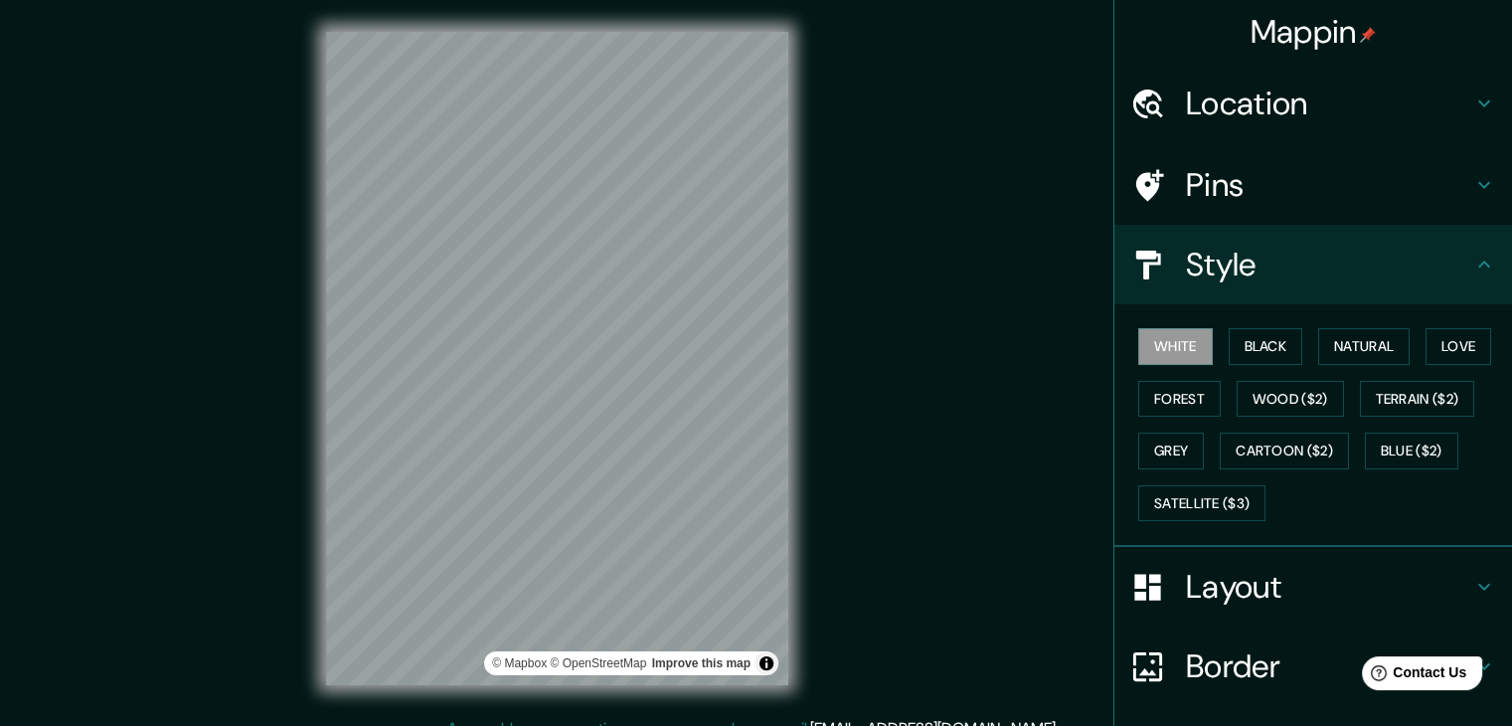
click at [1478, 262] on icon at bounding box center [1484, 263] width 12 height 7
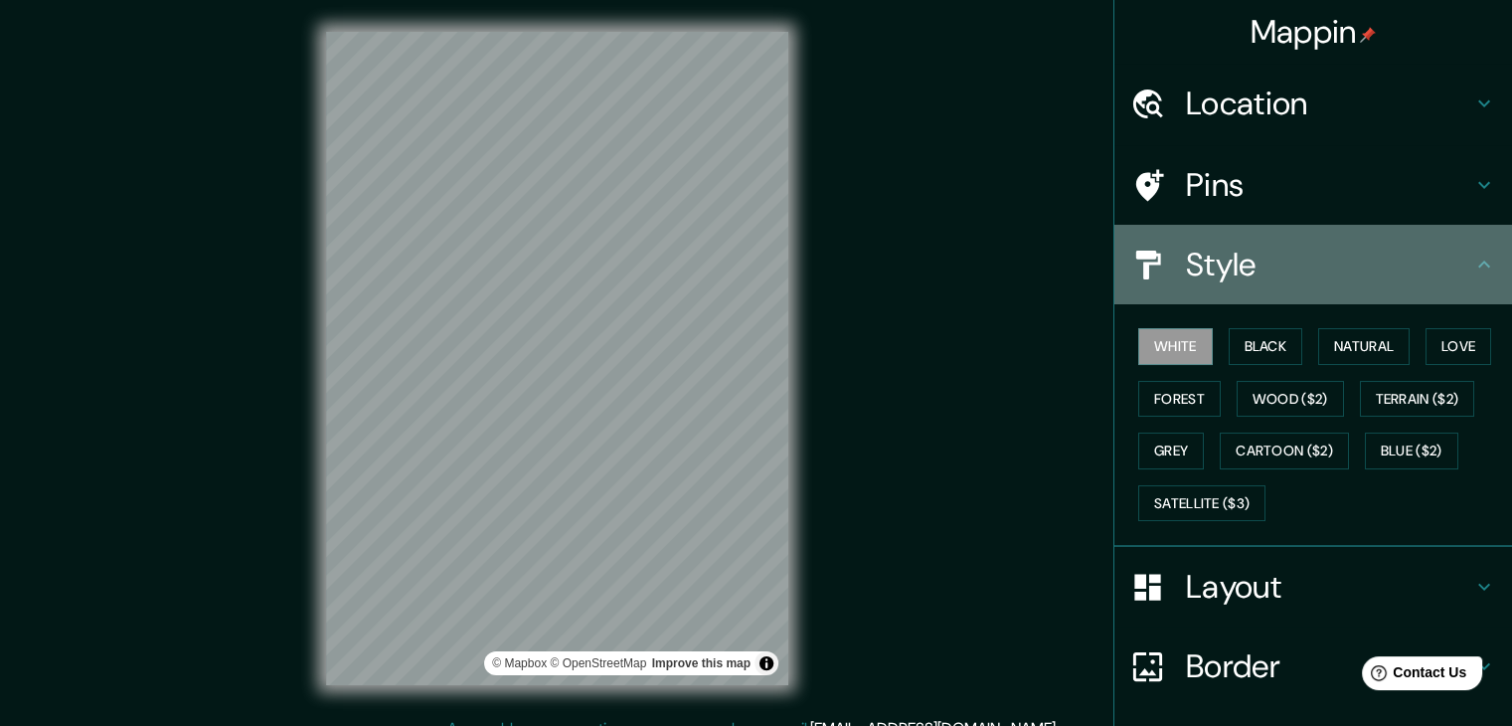
click at [1478, 262] on icon at bounding box center [1484, 263] width 12 height 7
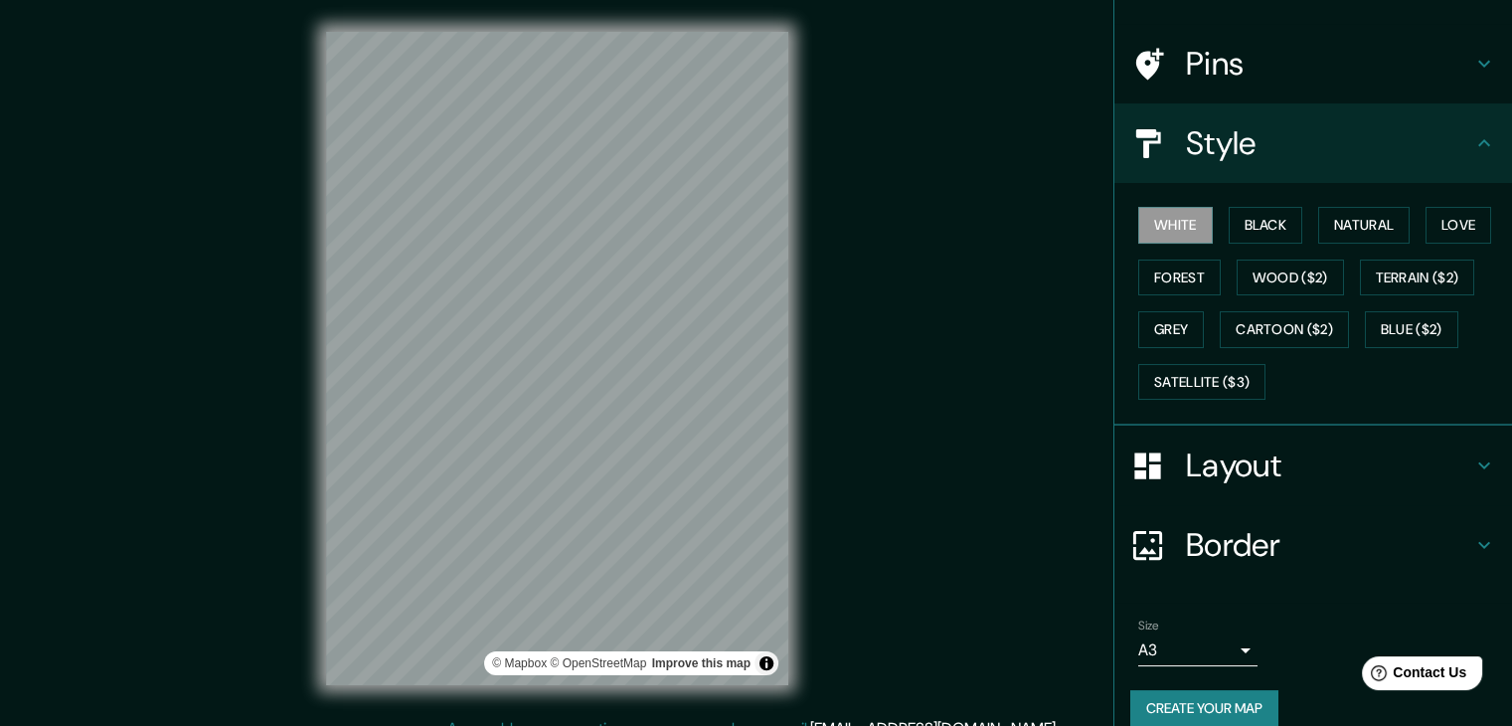
scroll to position [143, 0]
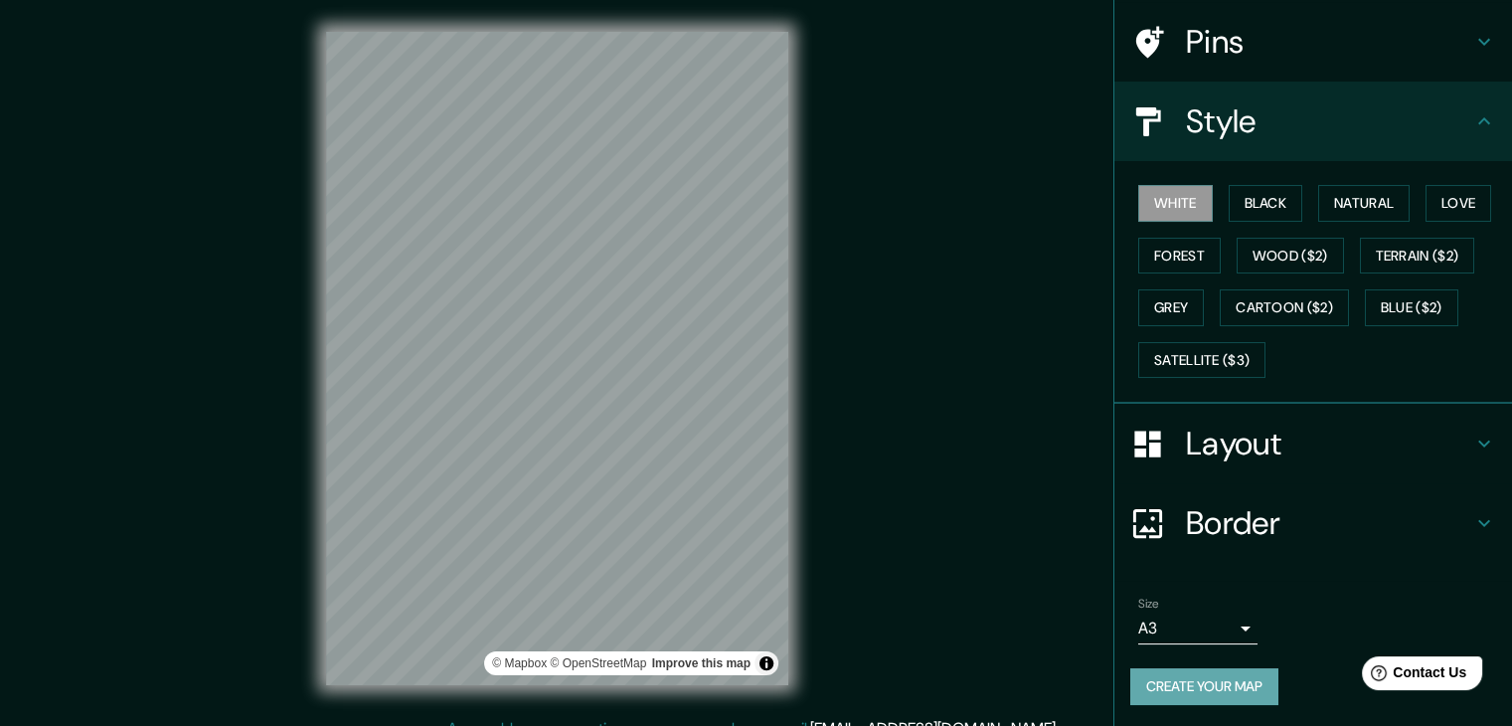
click at [1245, 689] on button "Create your map" at bounding box center [1204, 686] width 148 height 37
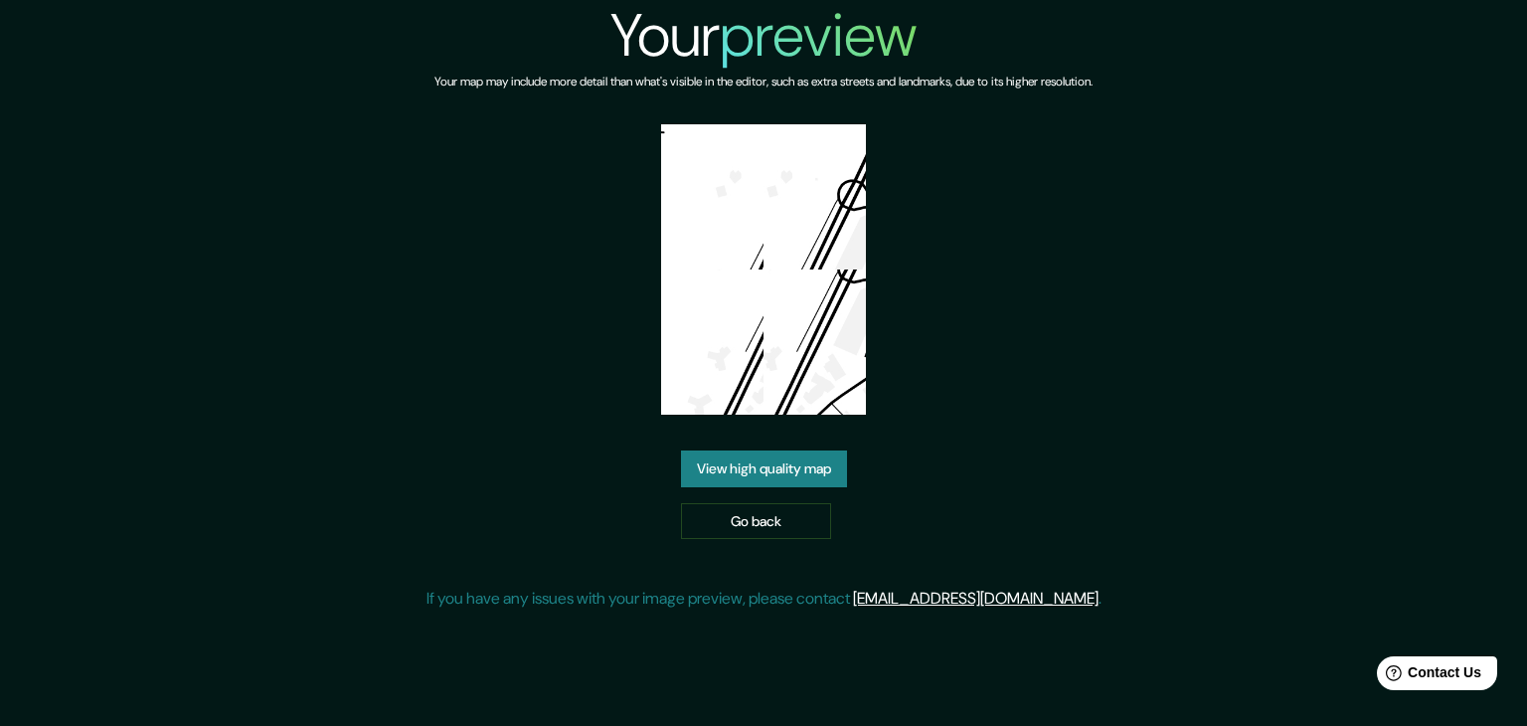
click at [736, 264] on img at bounding box center [764, 269] width 206 height 290
click at [806, 482] on link "View high quality map" at bounding box center [764, 468] width 166 height 37
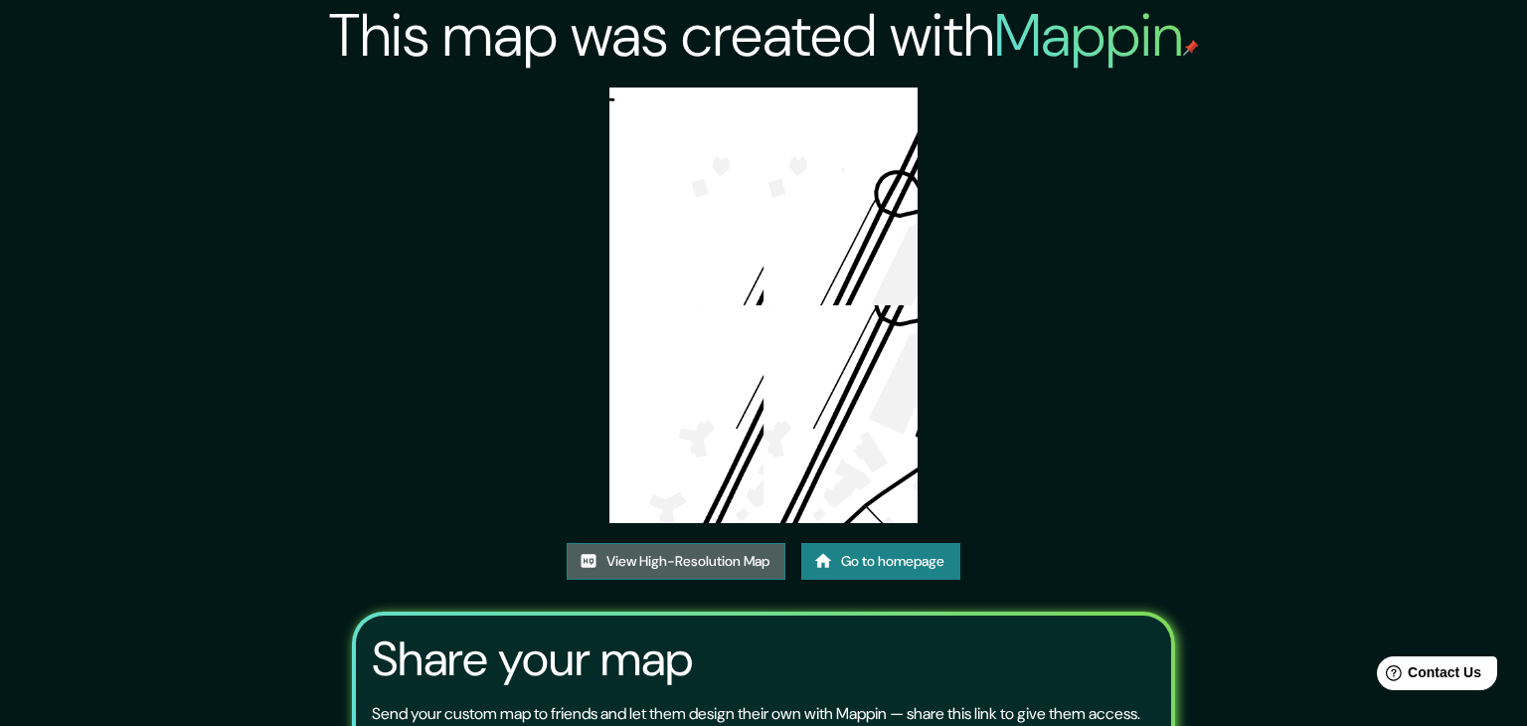
click at [734, 543] on link "View High-Resolution Map" at bounding box center [676, 561] width 219 height 37
click at [656, 543] on link "View High-Resolution Map" at bounding box center [676, 561] width 219 height 37
click at [684, 543] on link "View High-Resolution Map" at bounding box center [676, 561] width 219 height 37
click at [676, 543] on link "View High-Resolution Map" at bounding box center [676, 561] width 219 height 37
click at [631, 543] on link "View High-Resolution Map" at bounding box center [676, 561] width 219 height 37
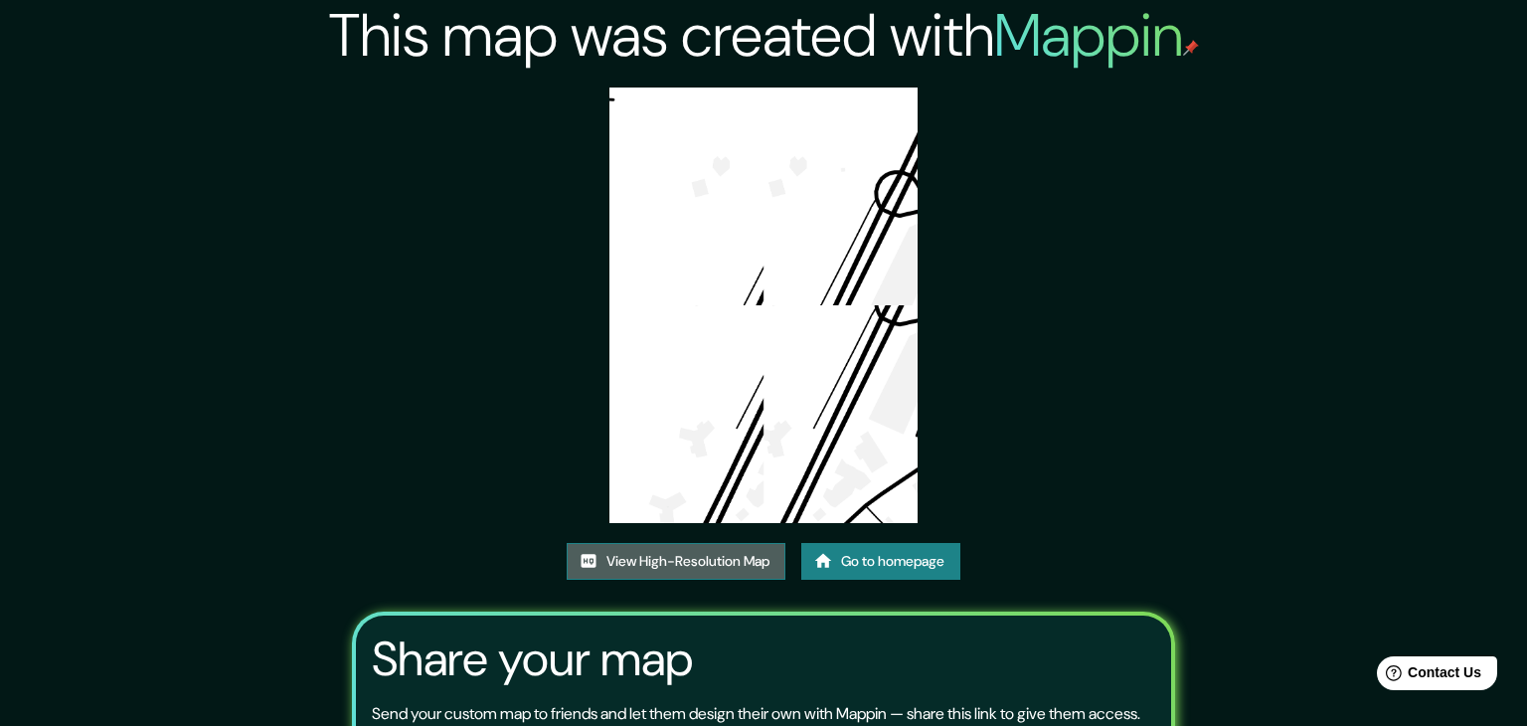
click at [675, 543] on link "View High-Resolution Map" at bounding box center [676, 561] width 219 height 37
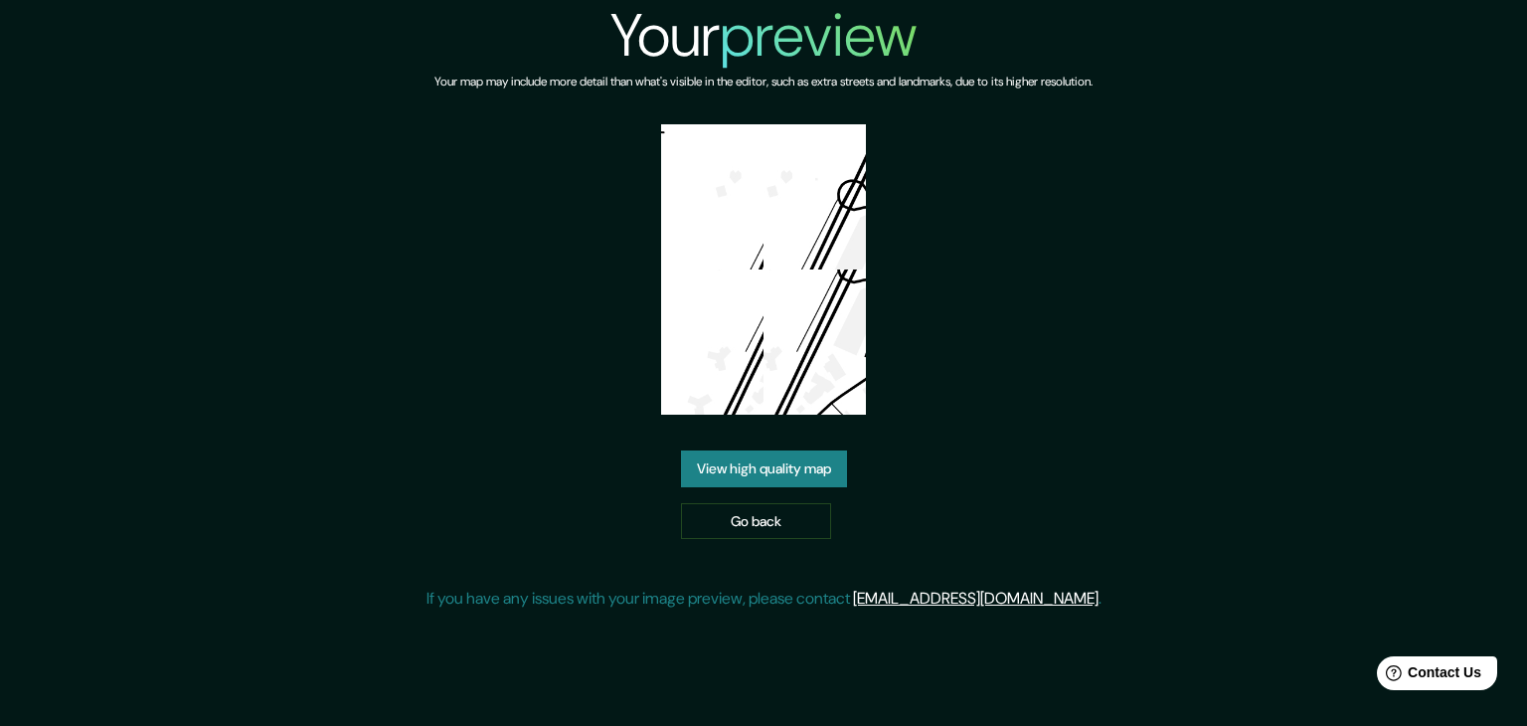
click at [787, 466] on link "View high quality map" at bounding box center [764, 468] width 166 height 37
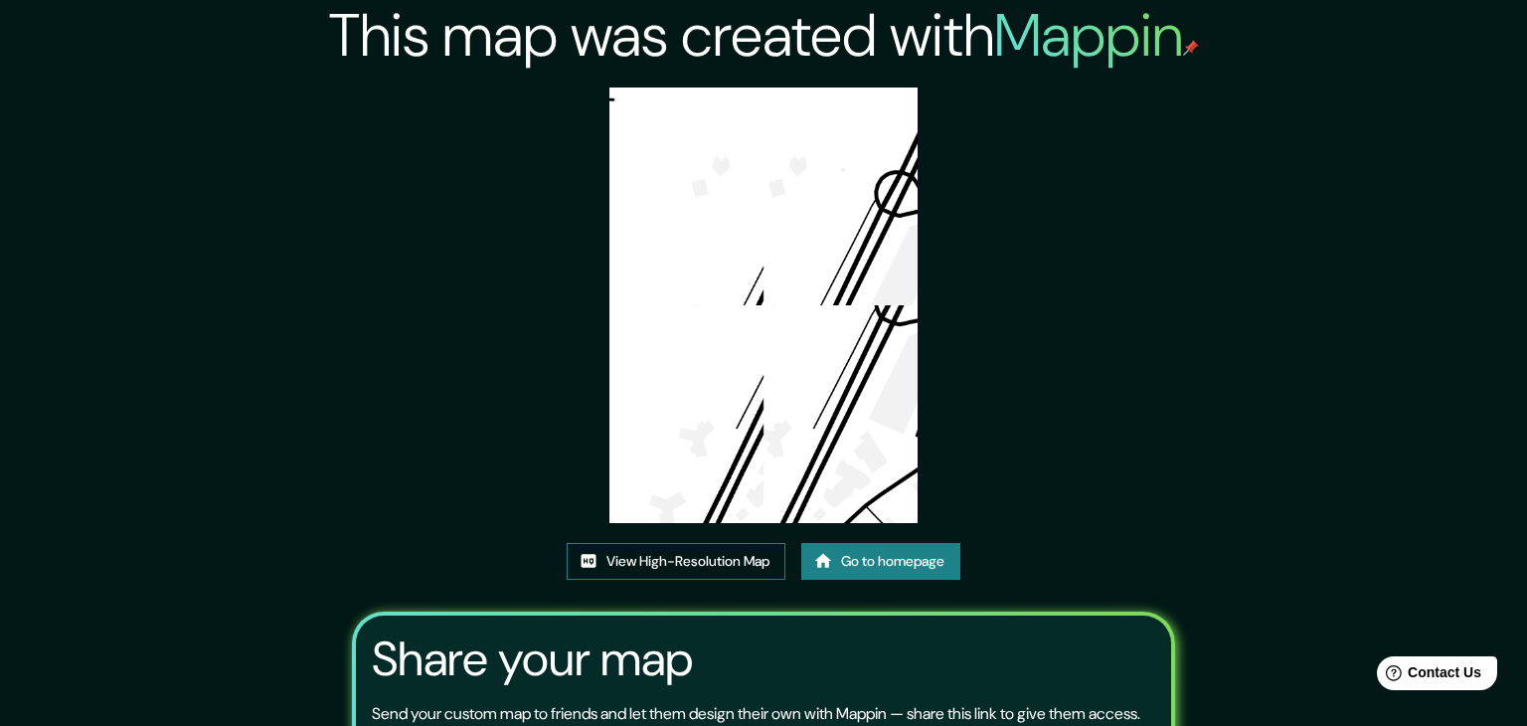
click at [666, 543] on link "View High-Resolution Map" at bounding box center [676, 561] width 219 height 37
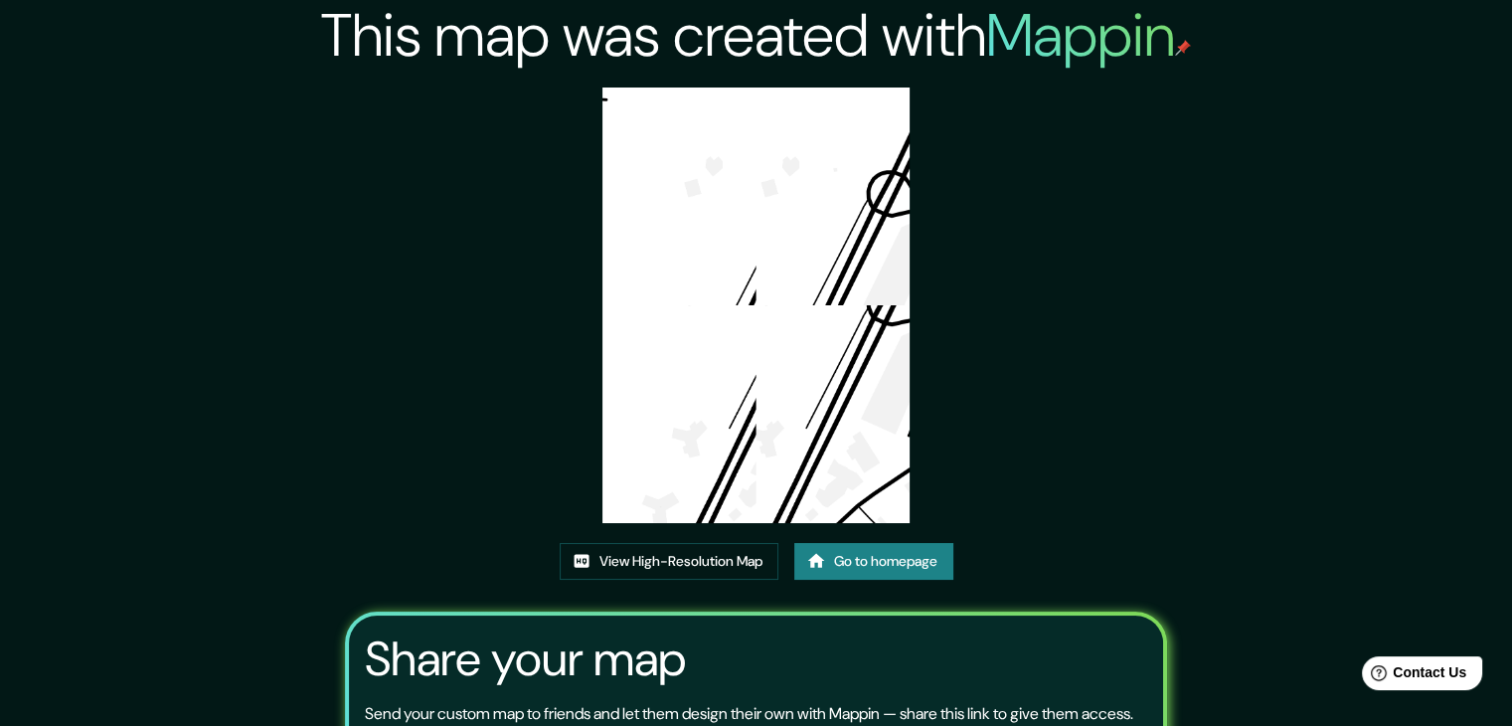
click at [859, 558] on link "Go to homepage" at bounding box center [873, 561] width 159 height 37
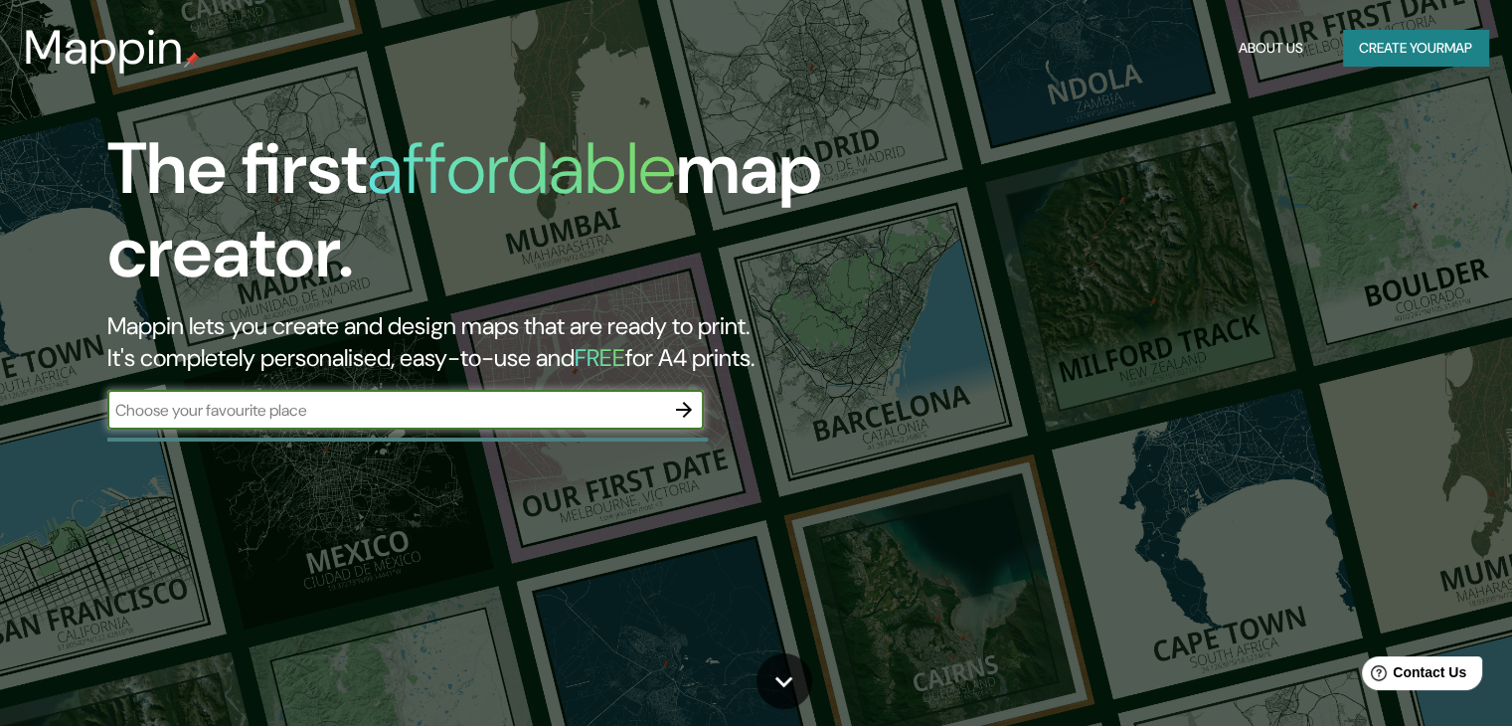
click at [1475, 42] on button "Create your map" at bounding box center [1415, 48] width 145 height 37
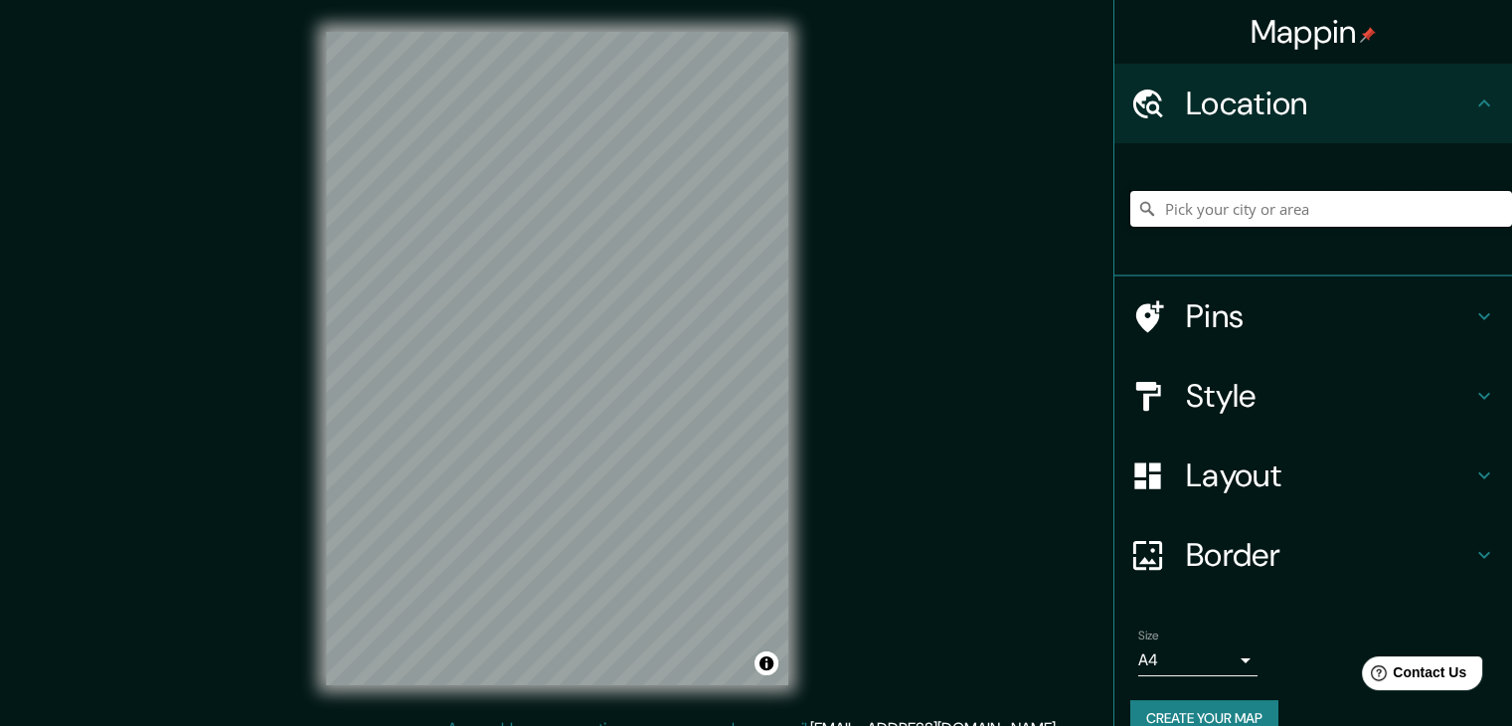
click at [1224, 216] on input "Pick your city or area" at bounding box center [1321, 209] width 382 height 36
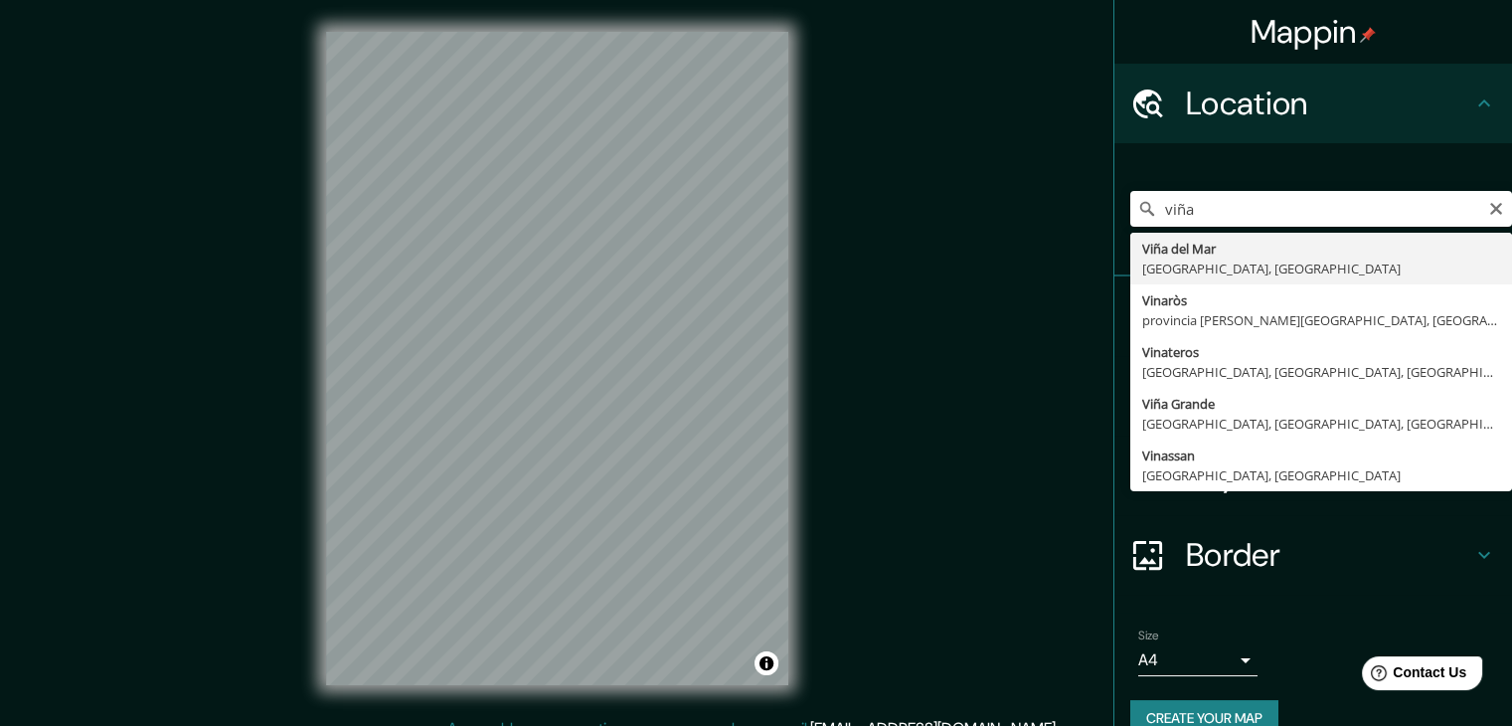
type input "[GEOGRAPHIC_DATA], [GEOGRAPHIC_DATA], [GEOGRAPHIC_DATA]"
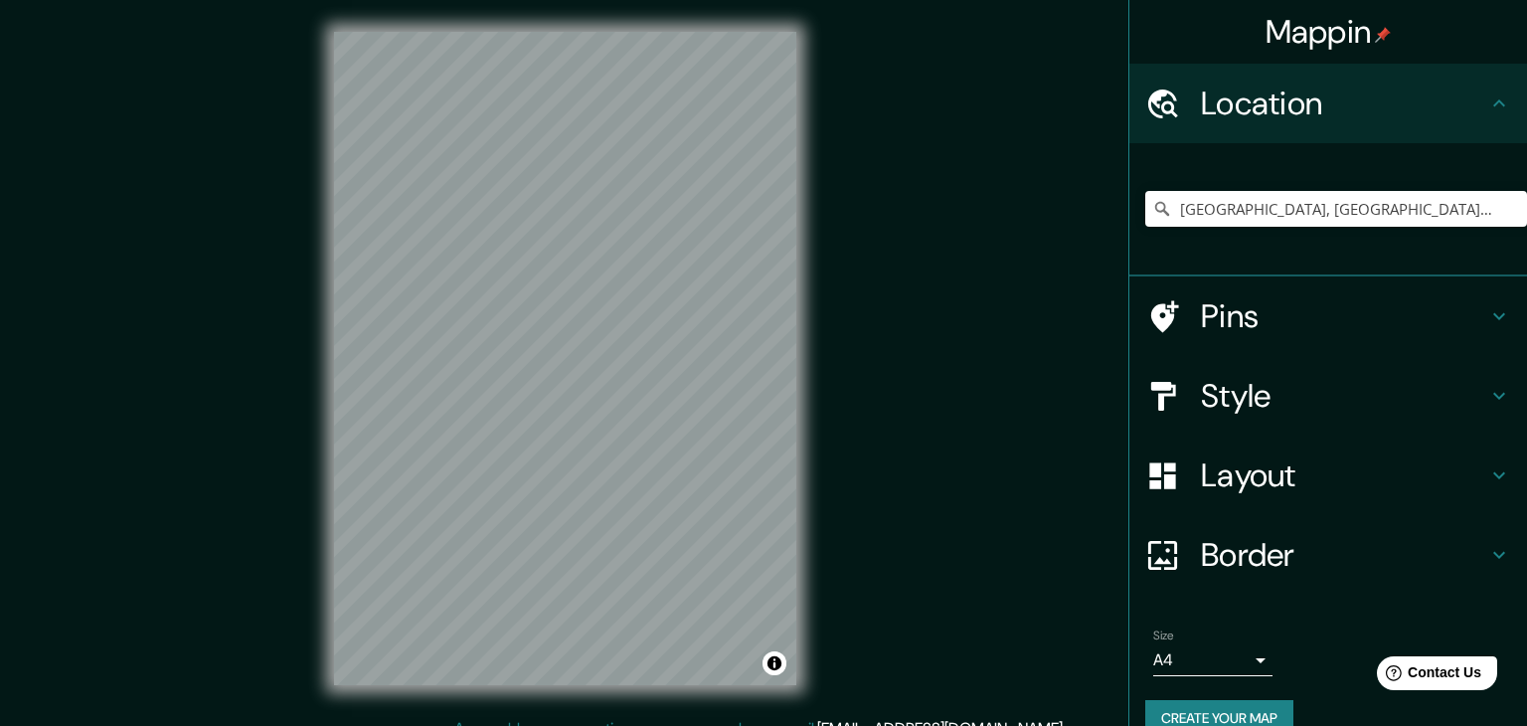
click at [1205, 647] on body "Mappin Location Viña del Mar, Región de Valparaíso, Chile Pins Style Layout Bor…" at bounding box center [763, 363] width 1527 height 726
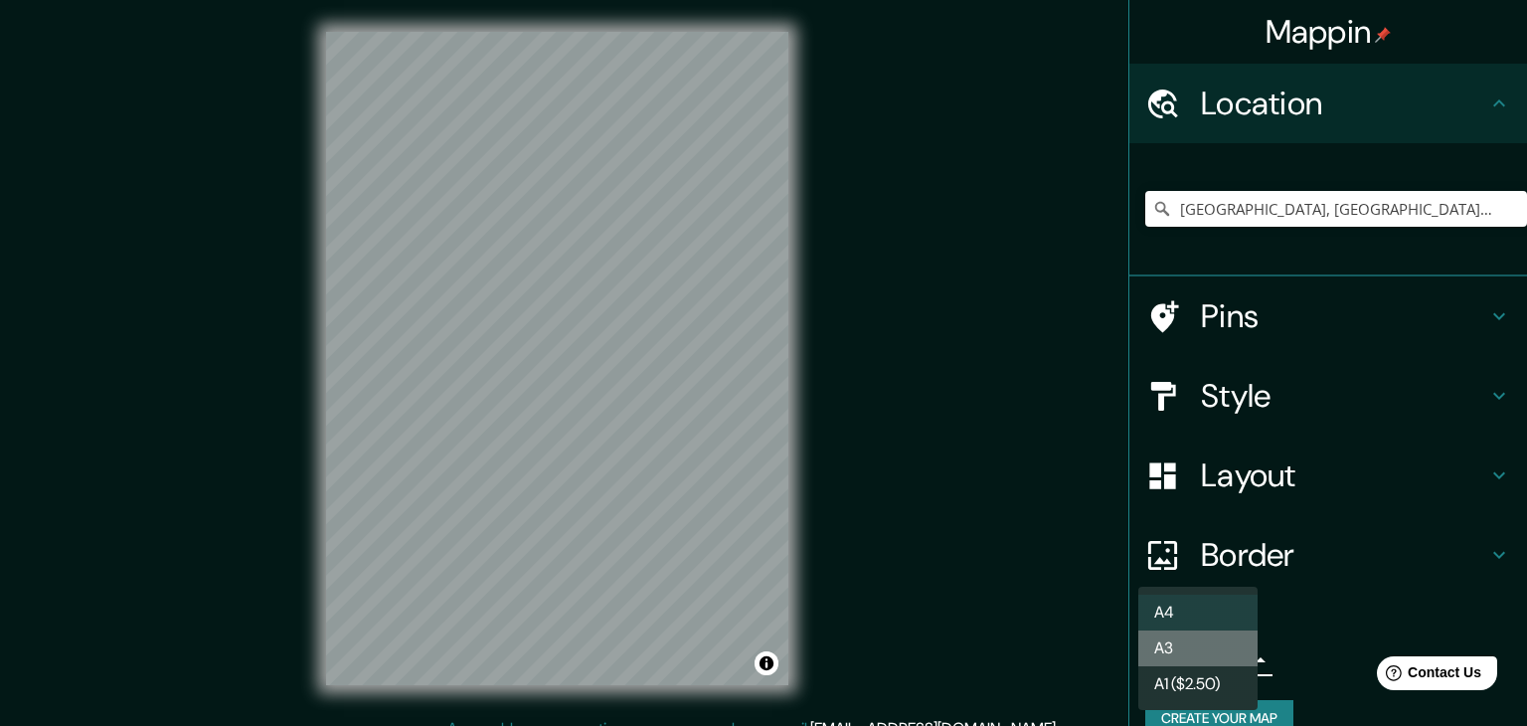
click at [1203, 647] on li "A3" at bounding box center [1197, 648] width 119 height 36
type input "a4"
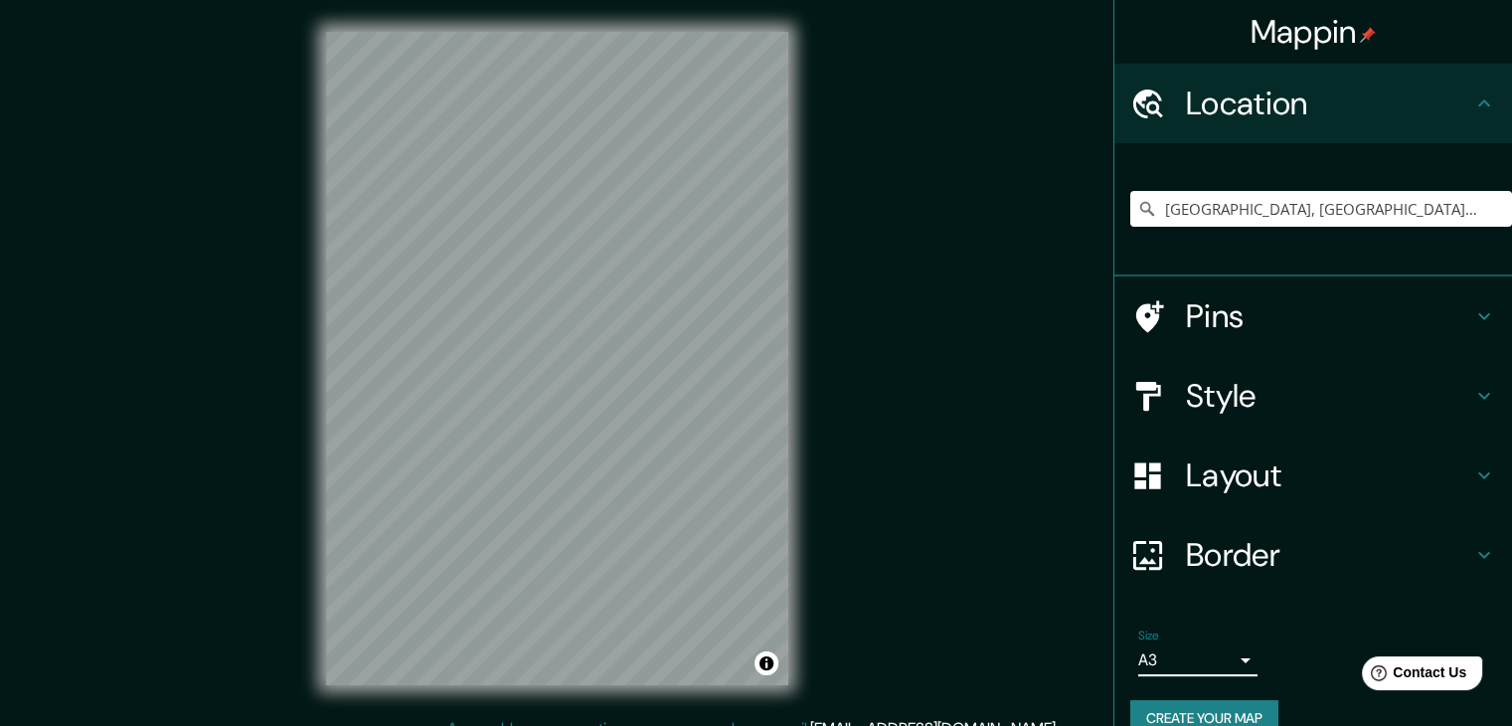
click at [1209, 705] on button "Create your map" at bounding box center [1204, 718] width 148 height 37
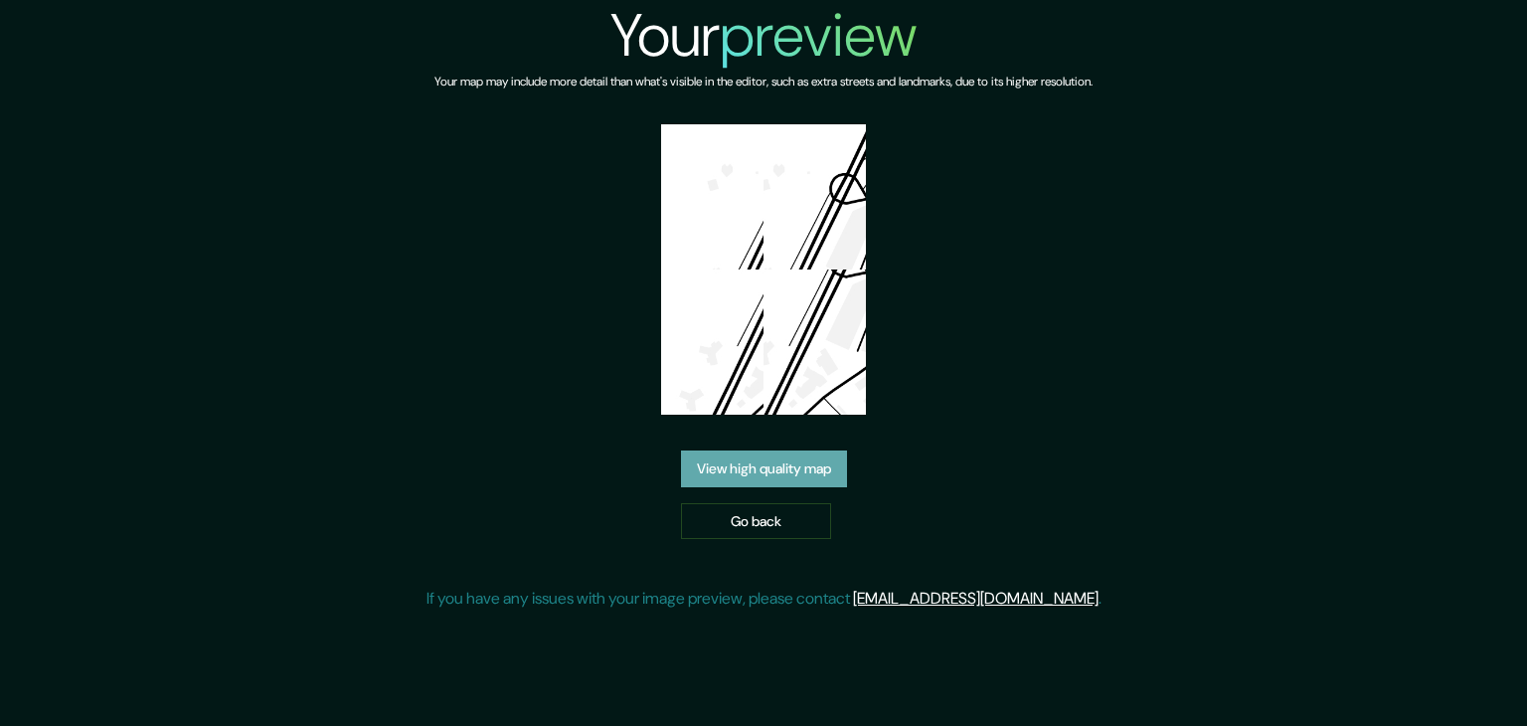
click at [775, 450] on link "View high quality map" at bounding box center [764, 468] width 166 height 37
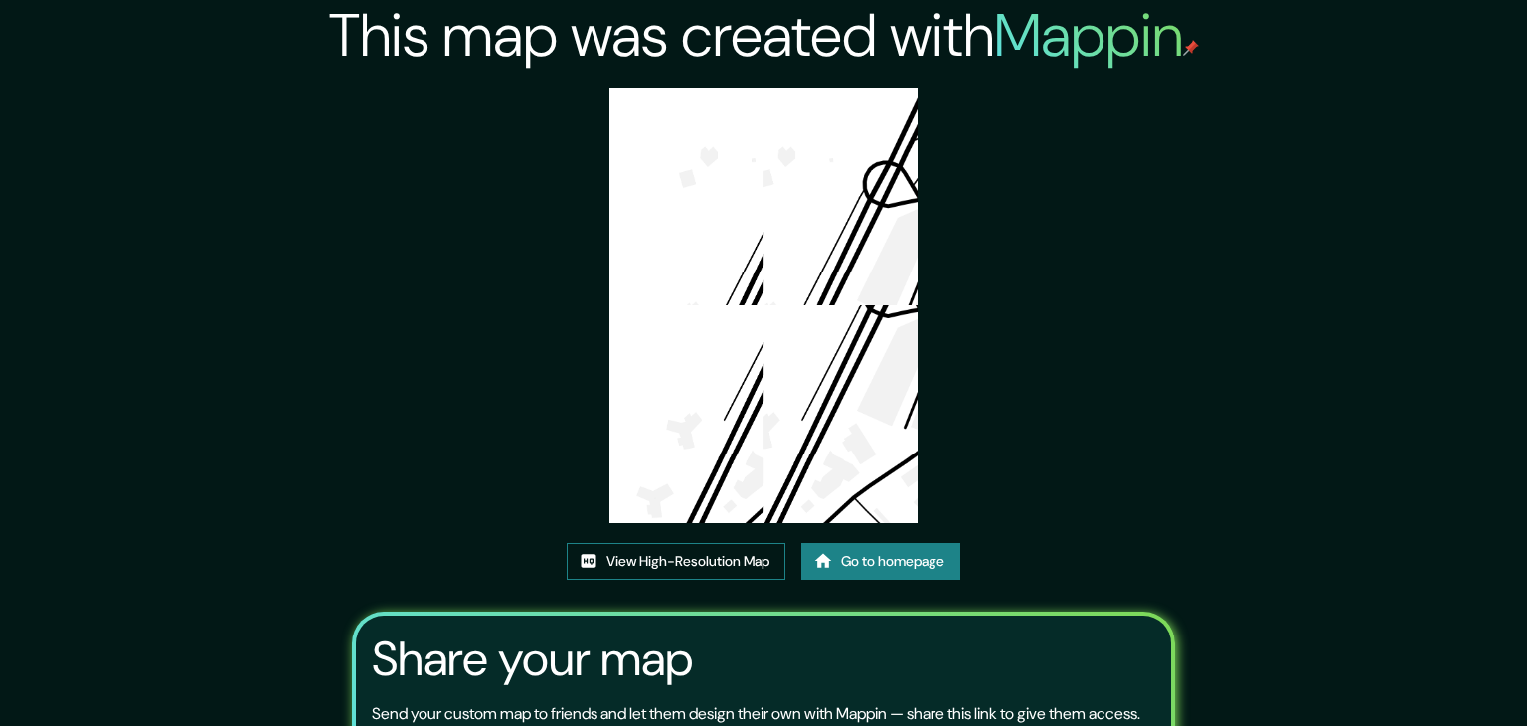
click at [731, 543] on link "View High-Resolution Map" at bounding box center [676, 561] width 219 height 37
click at [686, 543] on link "View High-Resolution Map" at bounding box center [676, 561] width 219 height 37
click at [629, 543] on link "View High-Resolution Map" at bounding box center [676, 561] width 219 height 37
